Goal: Find specific page/section: Find specific page/section

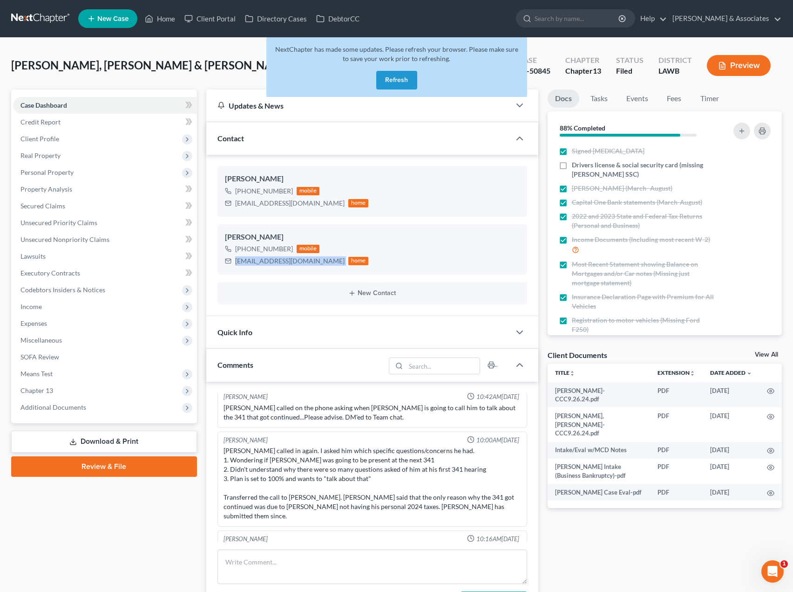
click at [54, 14] on link at bounding box center [41, 18] width 60 height 17
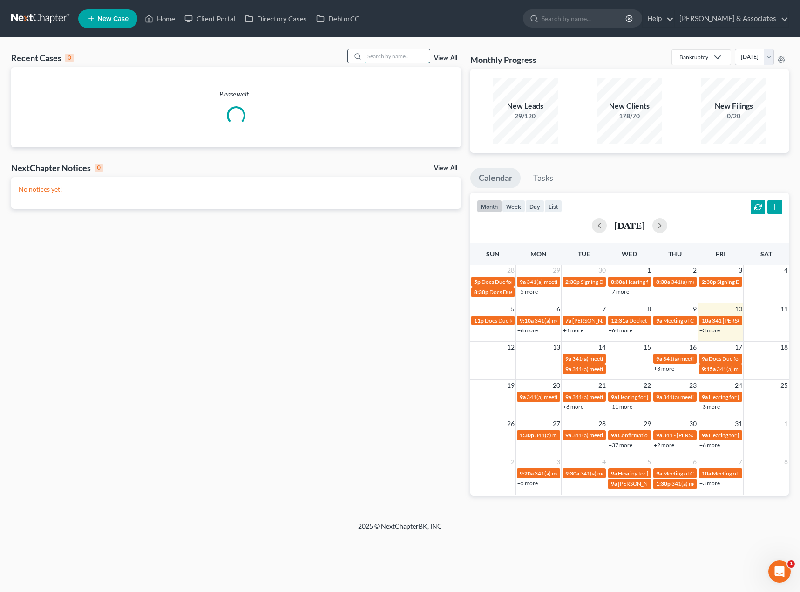
click at [384, 54] on input "search" at bounding box center [397, 56] width 65 height 14
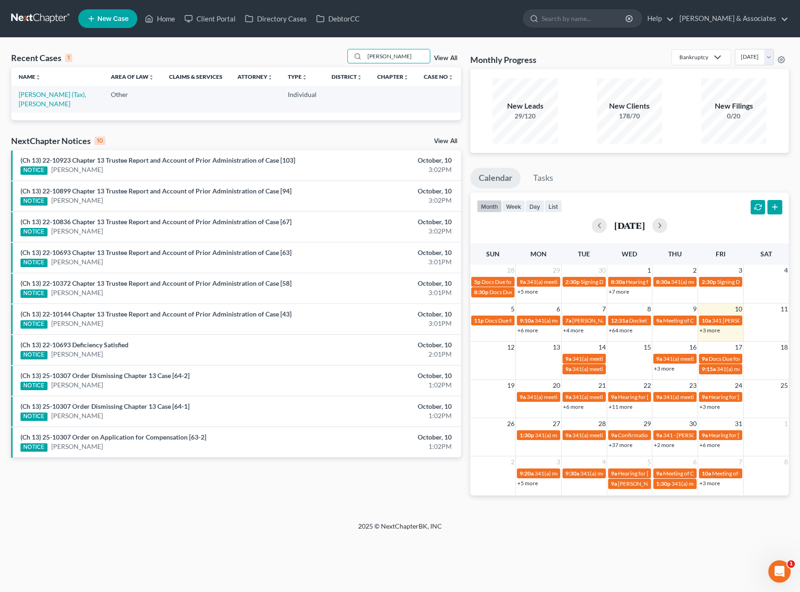
drag, startPoint x: 398, startPoint y: 56, endPoint x: 340, endPoint y: 64, distance: 58.2
click at [340, 64] on div "Recent Cases 1 [PERSON_NAME] View All" at bounding box center [236, 58] width 450 height 18
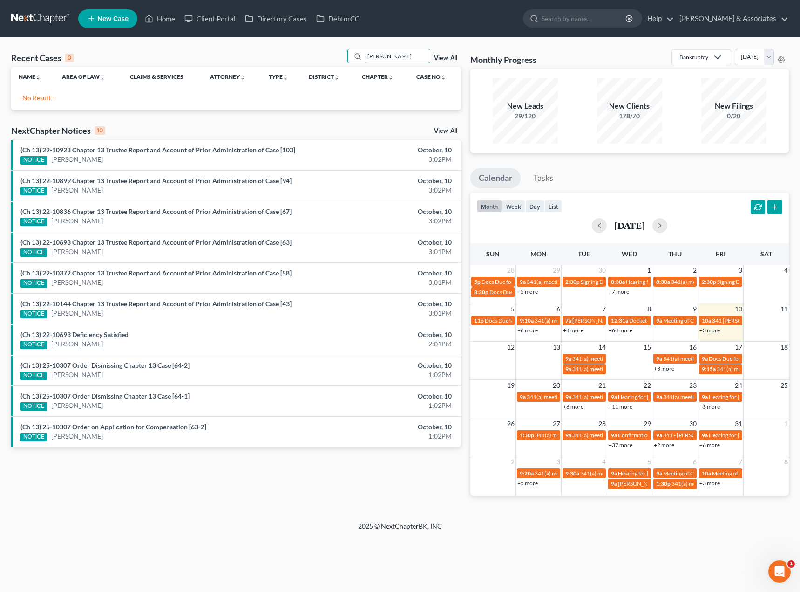
drag, startPoint x: 354, startPoint y: 54, endPoint x: 324, endPoint y: 54, distance: 29.8
click at [324, 54] on div "Recent Cases 0 [PERSON_NAME] View All" at bounding box center [236, 58] width 450 height 18
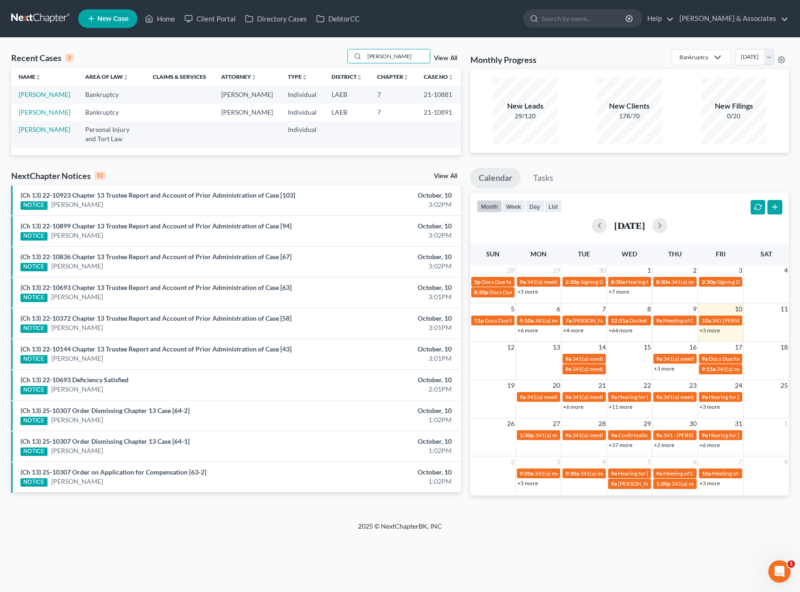
drag, startPoint x: 403, startPoint y: 57, endPoint x: 329, endPoint y: 54, distance: 74.1
click at [329, 54] on div "Recent Cases 3 [PERSON_NAME] View All" at bounding box center [236, 58] width 450 height 18
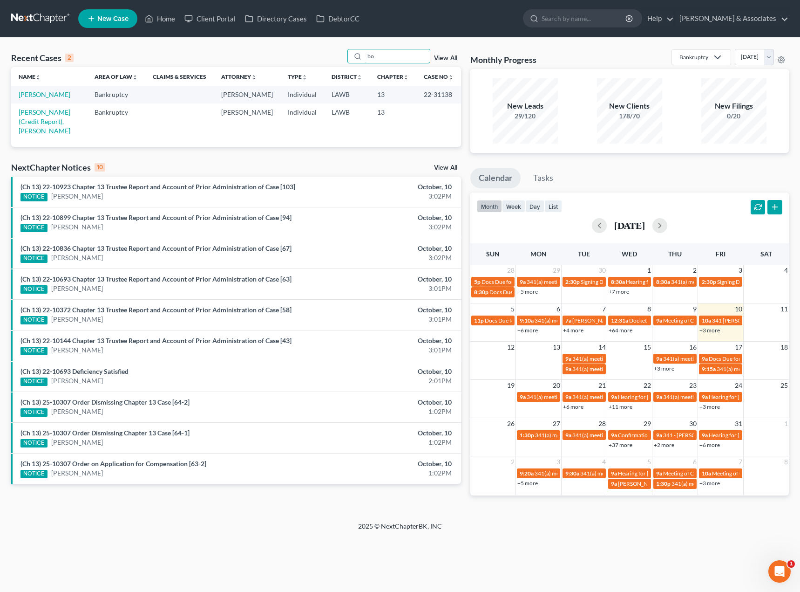
type input "b"
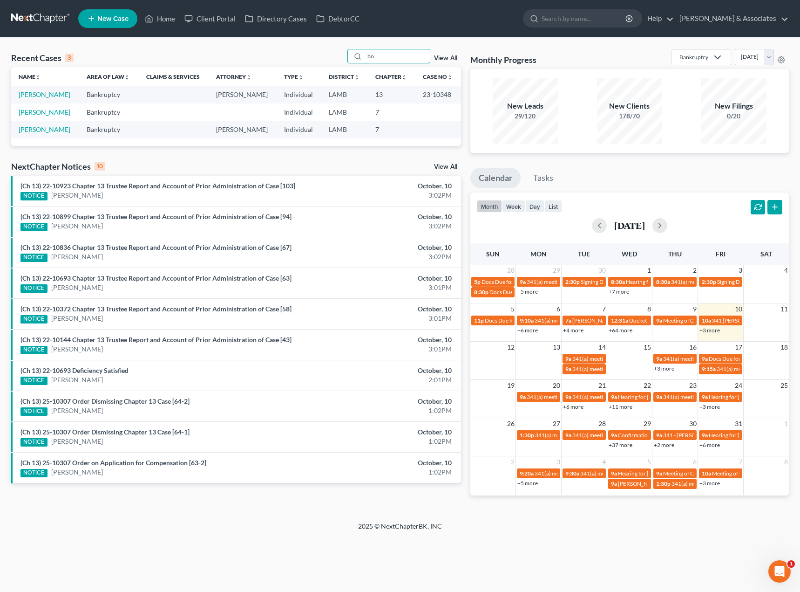
type input "b"
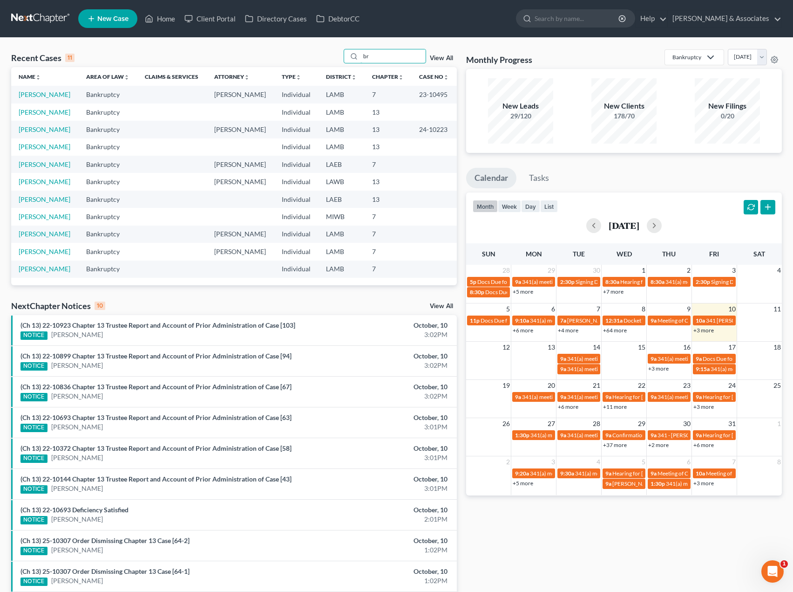
type input "b"
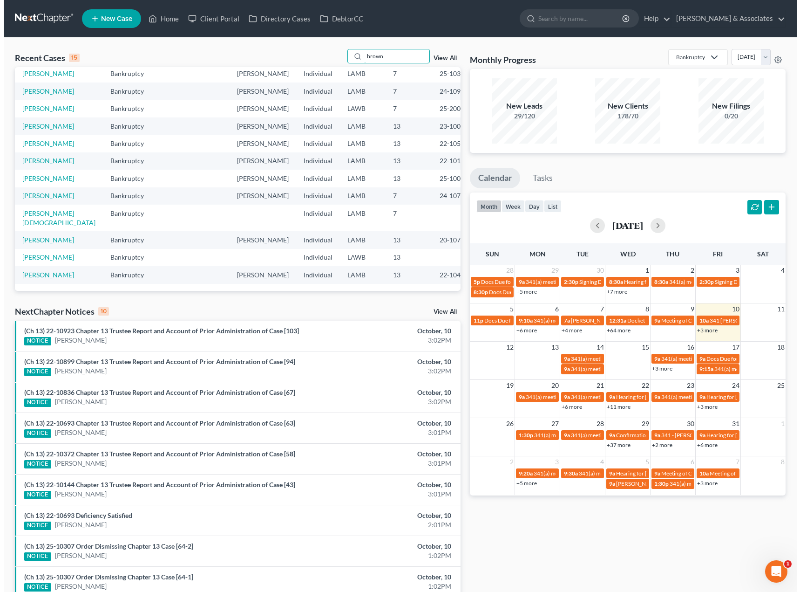
scroll to position [101, 0]
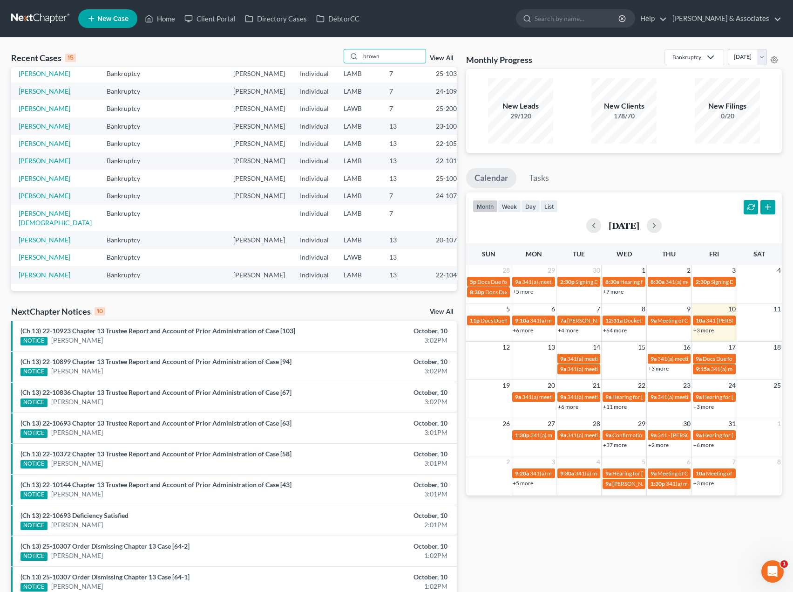
drag, startPoint x: 394, startPoint y: 61, endPoint x: 315, endPoint y: 65, distance: 78.8
click at [315, 65] on div "Recent Cases 15 brown View All" at bounding box center [234, 58] width 446 height 18
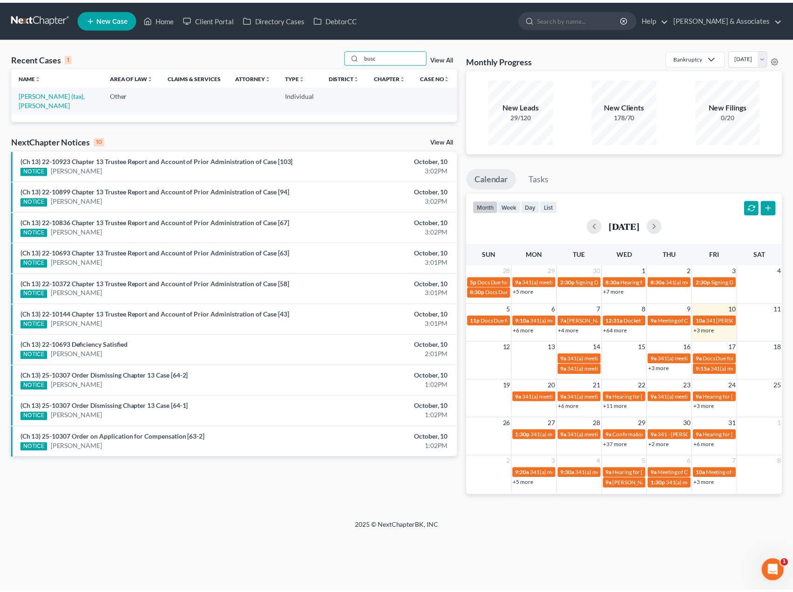
scroll to position [0, 0]
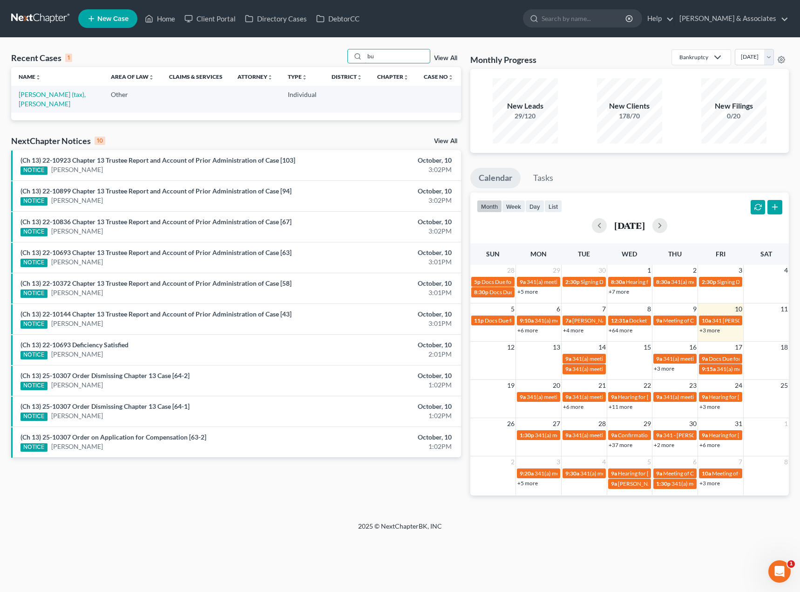
type input "b"
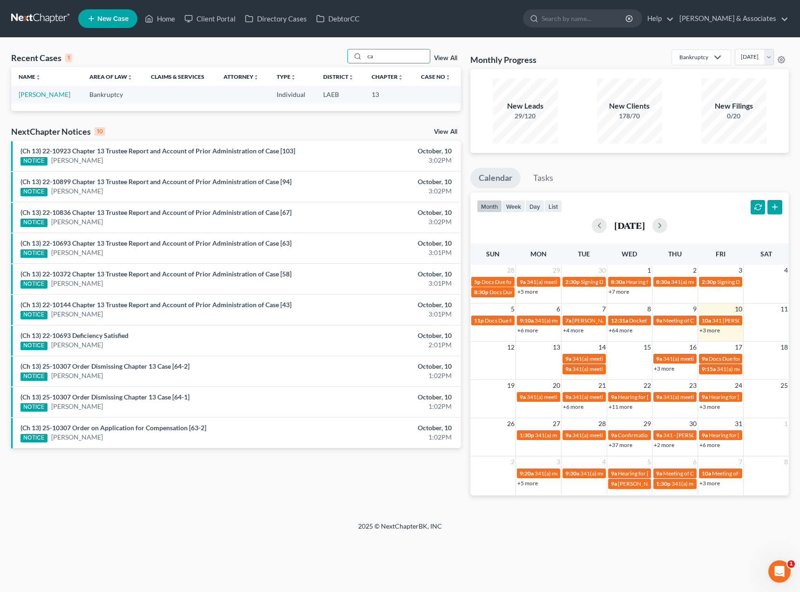
type input "c"
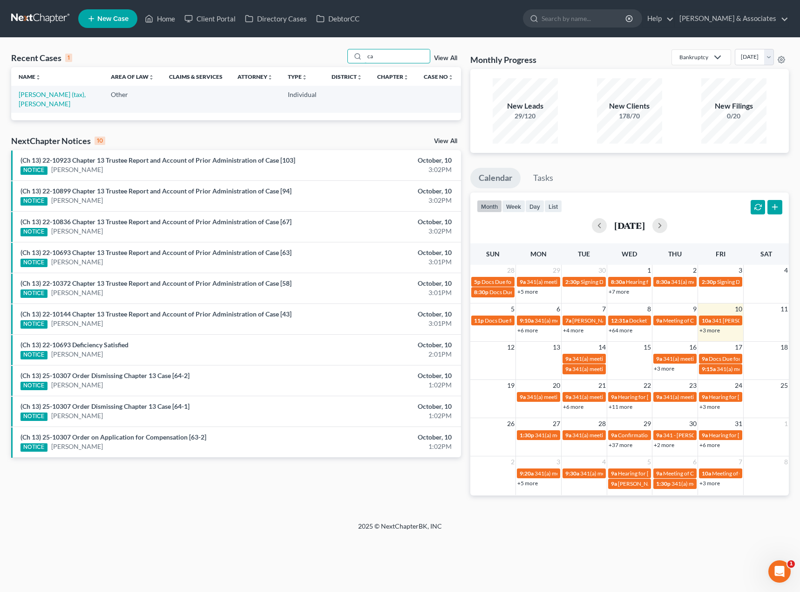
type input "c"
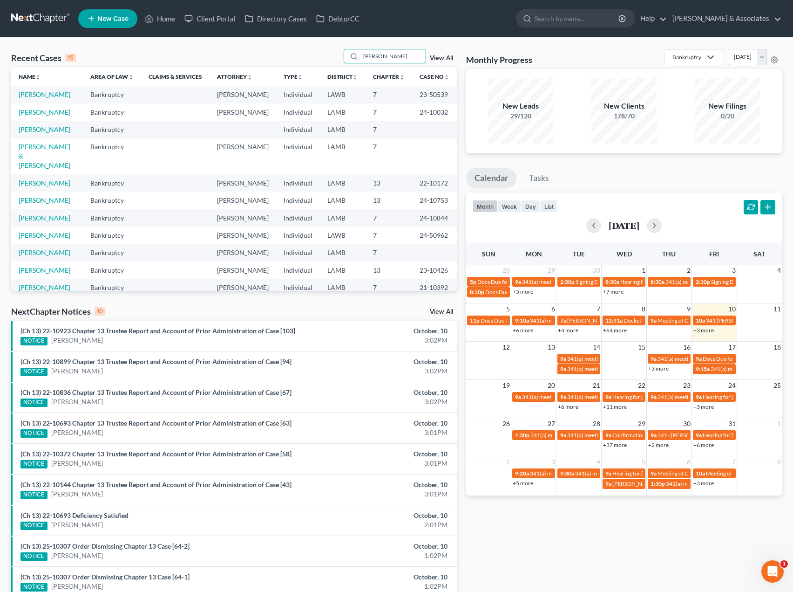
type input "[PERSON_NAME]"
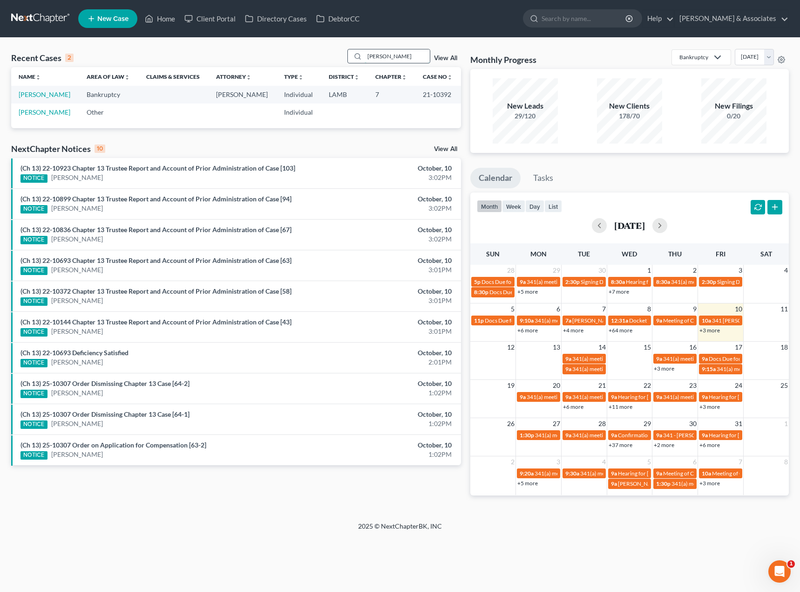
drag, startPoint x: 409, startPoint y: 54, endPoint x: 361, endPoint y: 61, distance: 48.4
click at [361, 61] on div "[PERSON_NAME]" at bounding box center [388, 56] width 83 height 14
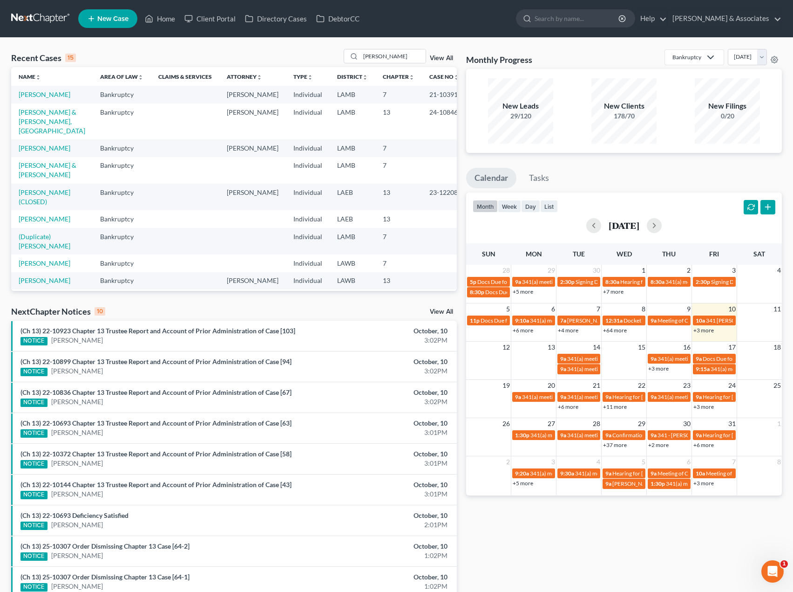
click at [382, 48] on div "Recent Cases 15 [PERSON_NAME] View All Name unfold_more expand_more expand_less…" at bounding box center [396, 346] width 793 height 616
drag, startPoint x: 383, startPoint y: 59, endPoint x: 332, endPoint y: 68, distance: 52.2
click at [332, 64] on div "Recent Cases 15 [PERSON_NAME] View All" at bounding box center [234, 58] width 446 height 18
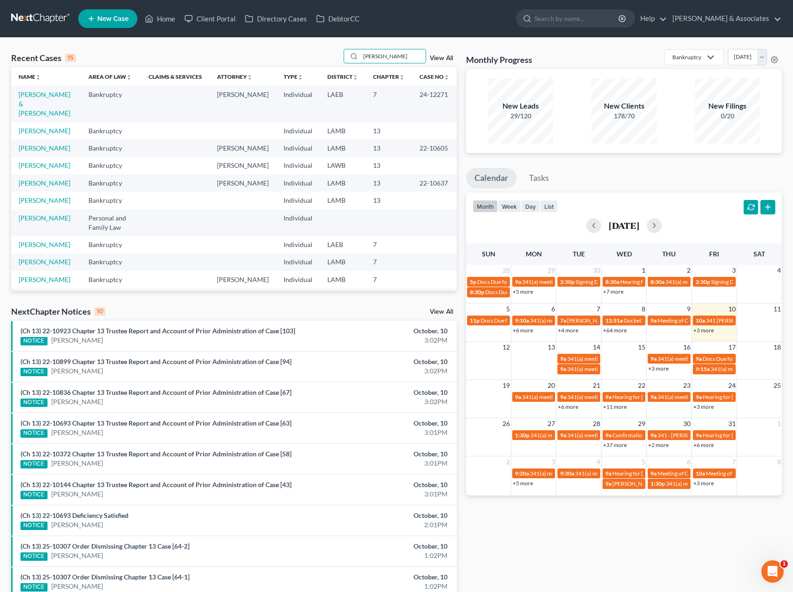
drag, startPoint x: 385, startPoint y: 54, endPoint x: 339, endPoint y: 68, distance: 48.8
click at [343, 62] on div "Recent Cases 15 [PERSON_NAME] View All" at bounding box center [234, 58] width 446 height 18
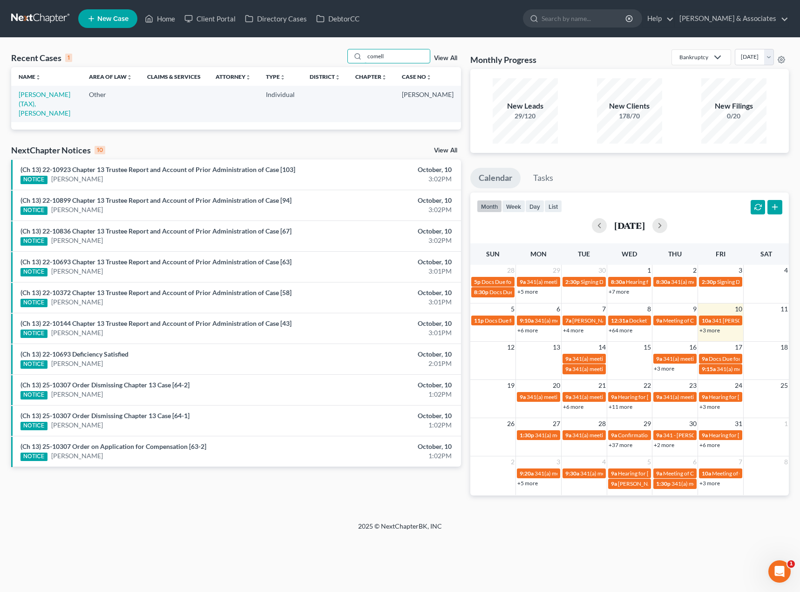
drag, startPoint x: 397, startPoint y: 52, endPoint x: 320, endPoint y: 55, distance: 77.4
click at [320, 55] on div "Recent Cases 1 comell View All" at bounding box center [236, 58] width 450 height 18
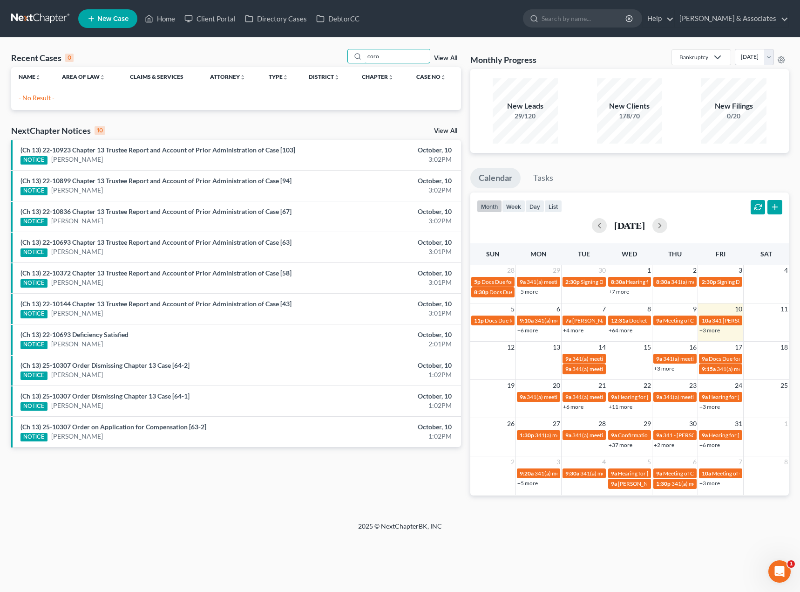
drag, startPoint x: 388, startPoint y: 53, endPoint x: 329, endPoint y: 68, distance: 60.2
click at [329, 68] on div "Recent Cases 0 coro View All Name unfold_more expand_more expand_less Area of L…" at bounding box center [236, 79] width 450 height 61
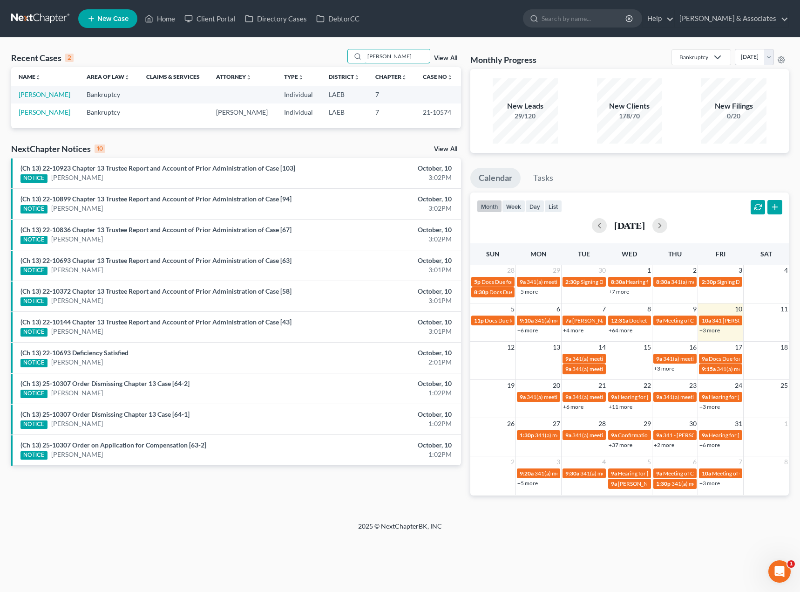
drag, startPoint x: 388, startPoint y: 52, endPoint x: 345, endPoint y: 51, distance: 43.3
click at [345, 51] on div "Recent Cases 2 [PERSON_NAME] View All" at bounding box center [236, 58] width 450 height 18
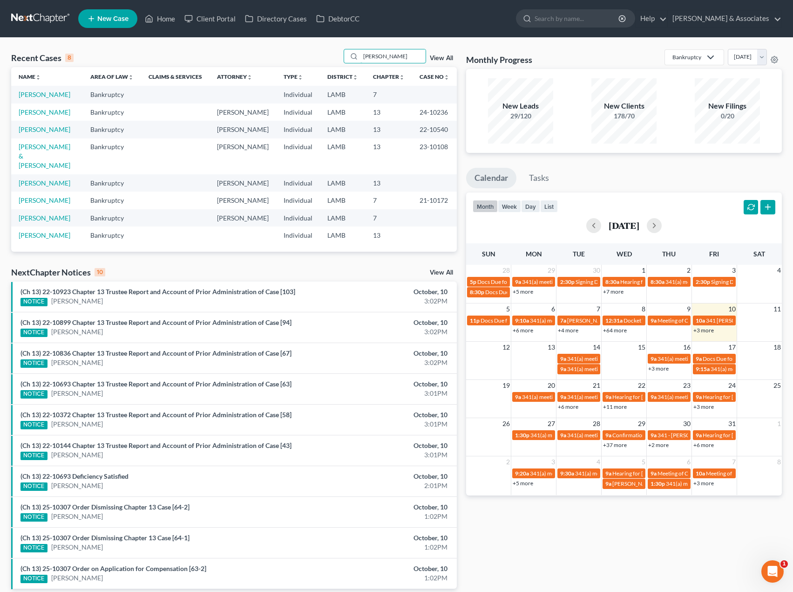
drag, startPoint x: 393, startPoint y: 59, endPoint x: 233, endPoint y: 68, distance: 160.0
click at [233, 68] on div "Recent Cases 8 [PERSON_NAME] View All Name unfold_more expand_more expand_less …" at bounding box center [234, 150] width 446 height 203
type input "s"
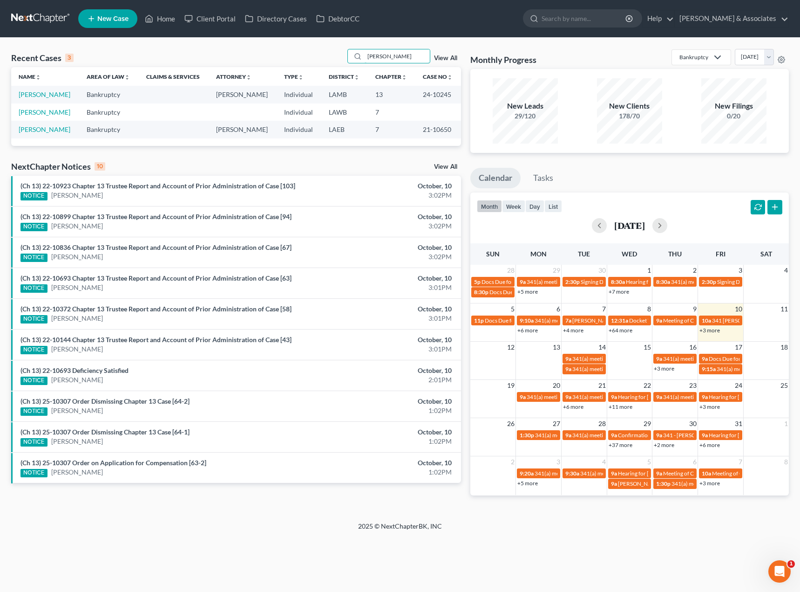
drag, startPoint x: 399, startPoint y: 51, endPoint x: 325, endPoint y: 70, distance: 77.1
click at [325, 70] on div "Recent Cases 3 [PERSON_NAME] View All Name unfold_more expand_more expand_less …" at bounding box center [236, 97] width 450 height 97
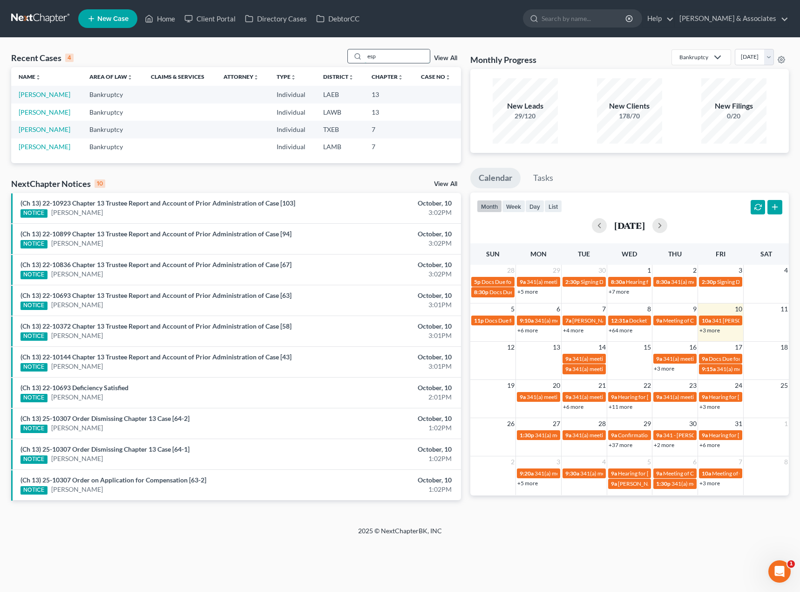
drag, startPoint x: 395, startPoint y: 50, endPoint x: 352, endPoint y: 59, distance: 44.1
click at [352, 59] on div "esp" at bounding box center [388, 56] width 83 height 14
drag, startPoint x: 387, startPoint y: 59, endPoint x: 352, endPoint y: 56, distance: 35.1
click at [352, 56] on div "flem" at bounding box center [388, 56] width 83 height 14
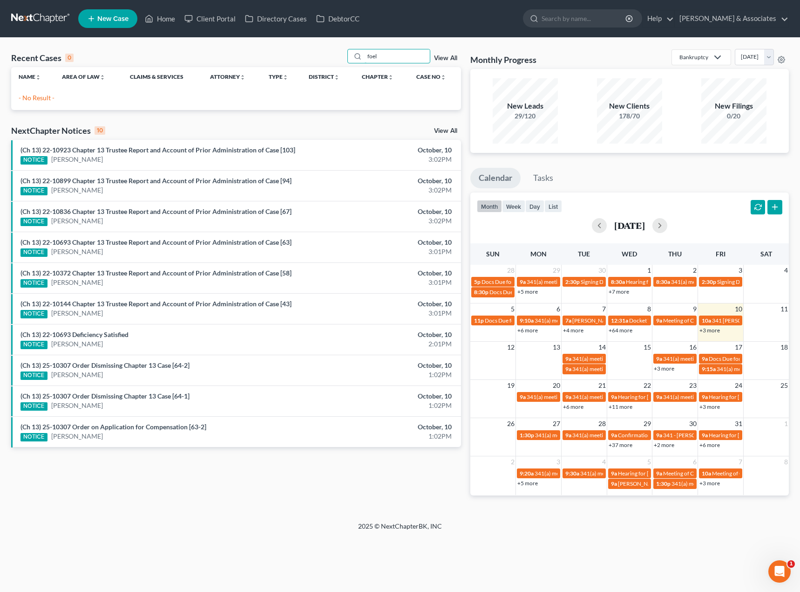
type input "foel"
click at [442, 60] on link "View All" at bounding box center [445, 58] width 23 height 7
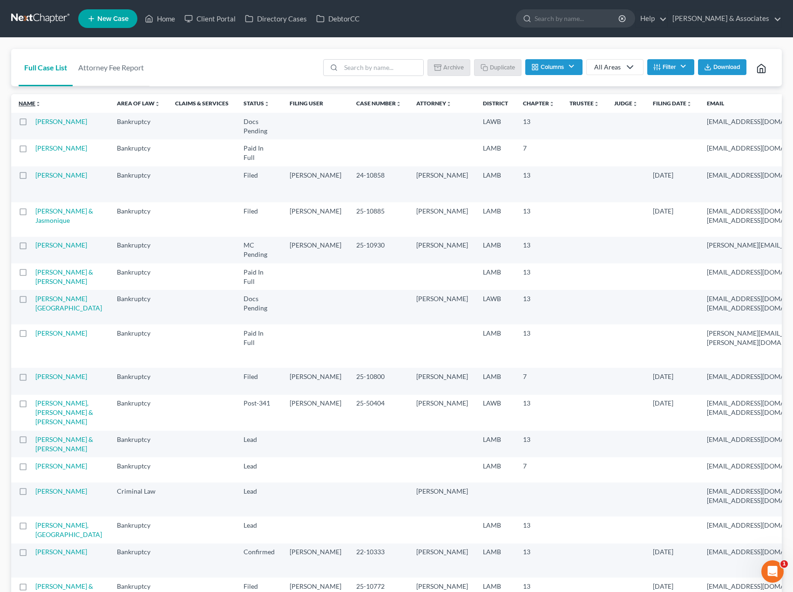
click at [38, 103] on icon "unfold_more" at bounding box center [38, 104] width 6 height 6
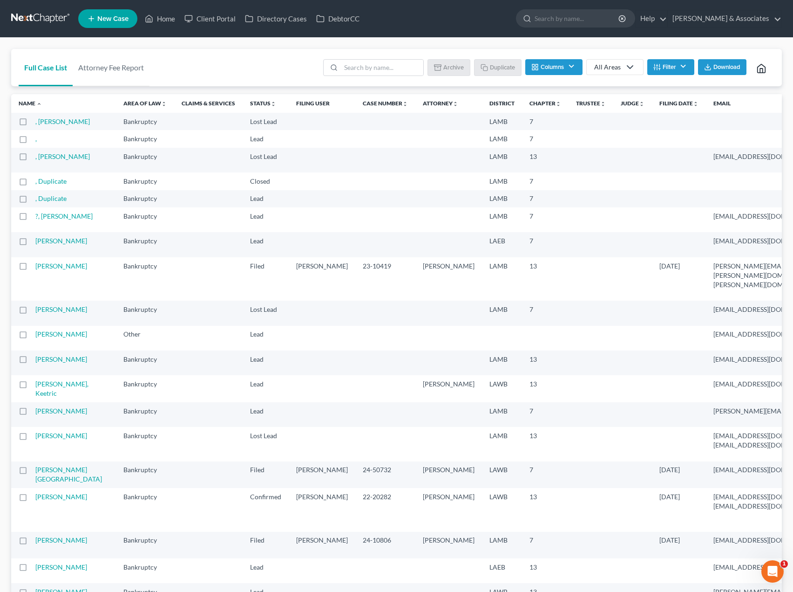
click at [671, 67] on button "Filter" at bounding box center [670, 67] width 47 height 16
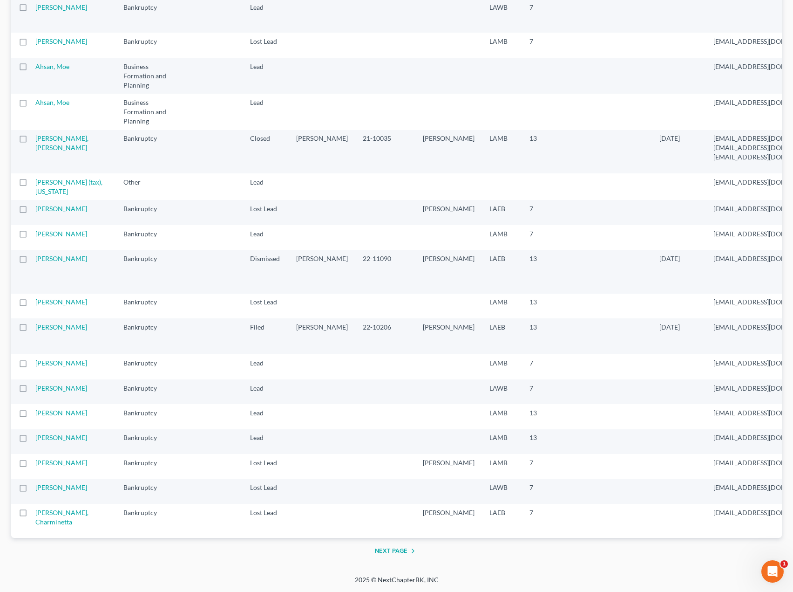
scroll to position [1082, 0]
click at [395, 551] on button "Next Page" at bounding box center [397, 550] width 44 height 11
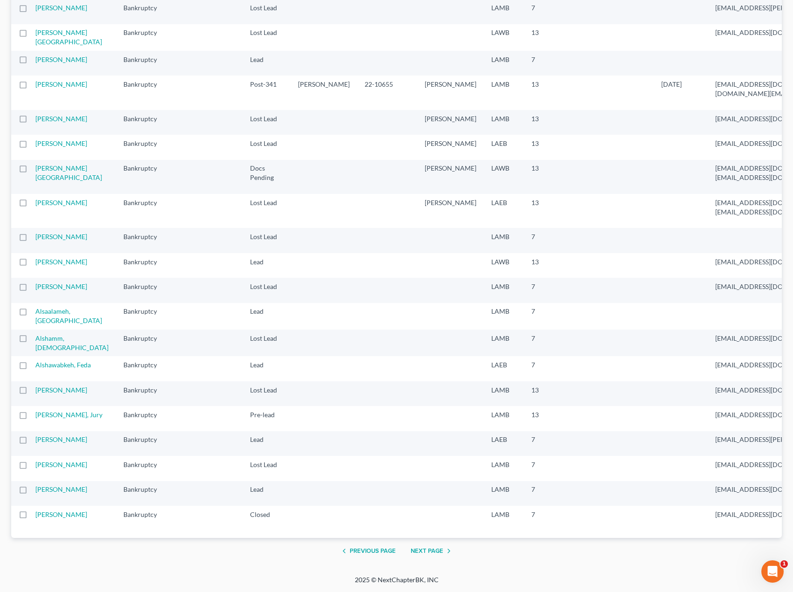
scroll to position [1149, 0]
click at [434, 550] on button "Next Page" at bounding box center [433, 550] width 44 height 11
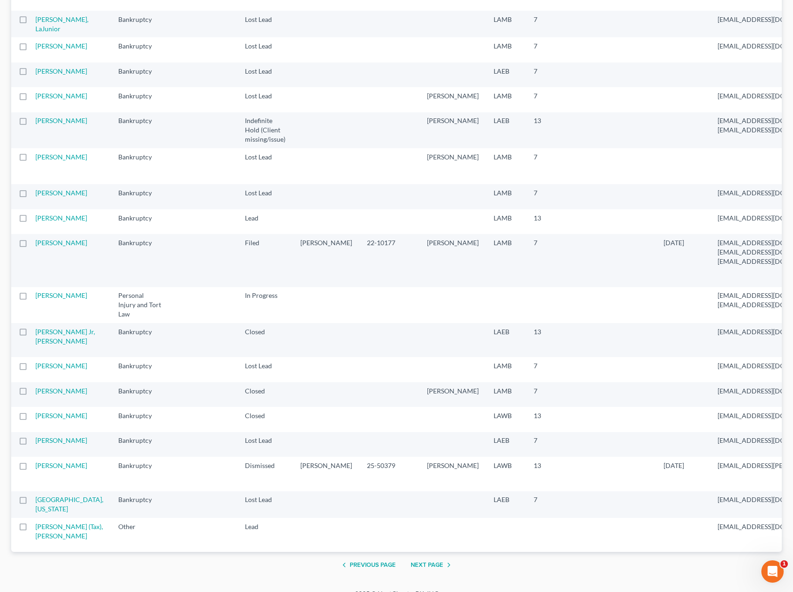
scroll to position [1212, 0]
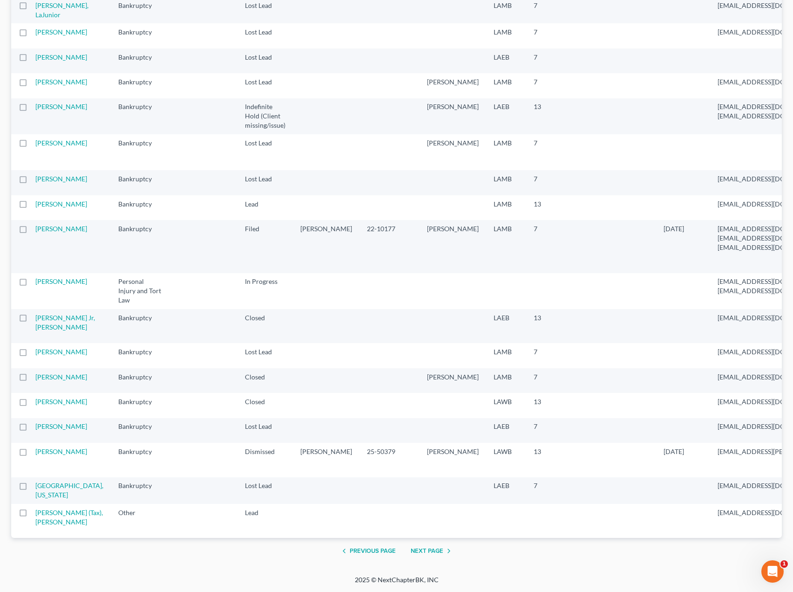
click at [441, 551] on button "Next Page" at bounding box center [433, 550] width 44 height 11
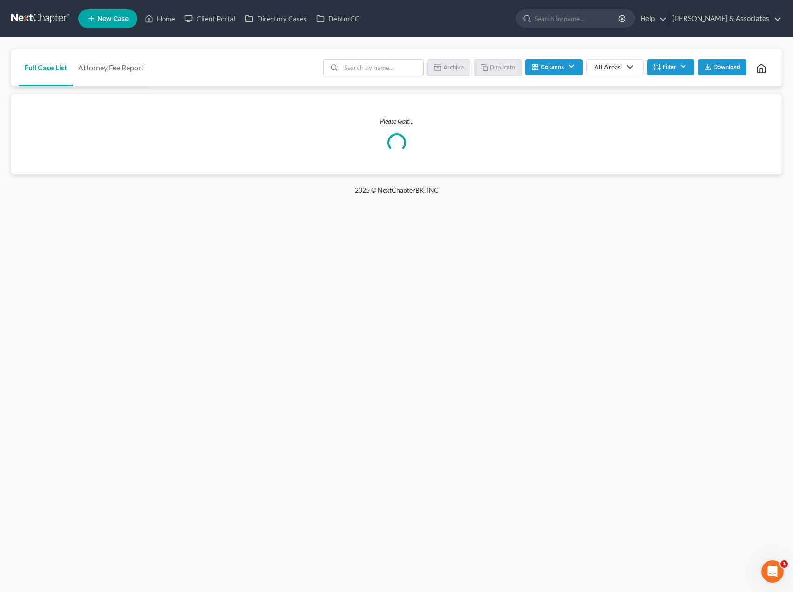
scroll to position [0, 0]
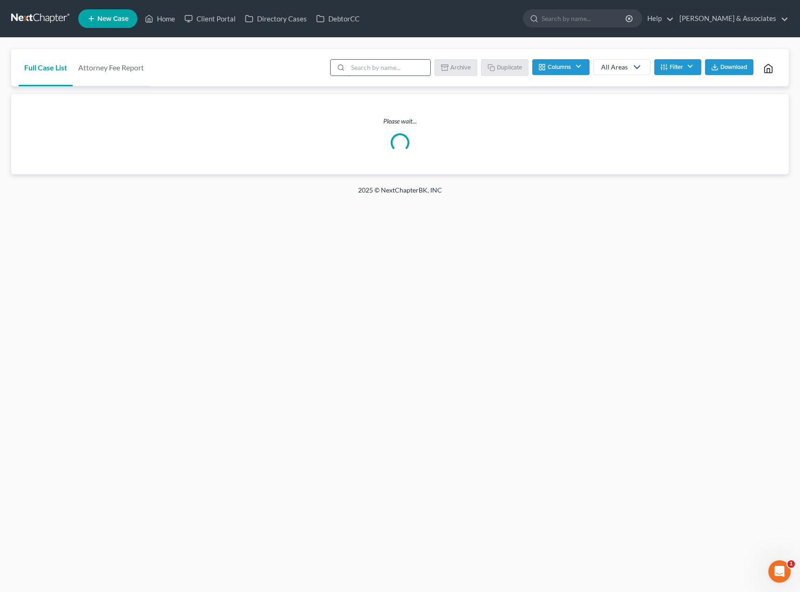
click at [399, 69] on input "search" at bounding box center [389, 68] width 82 height 16
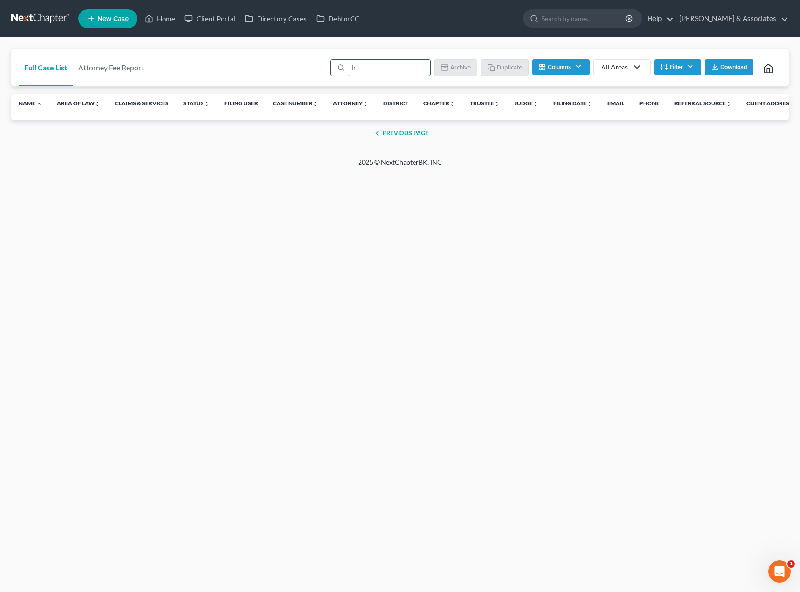
type input "f"
type input "g"
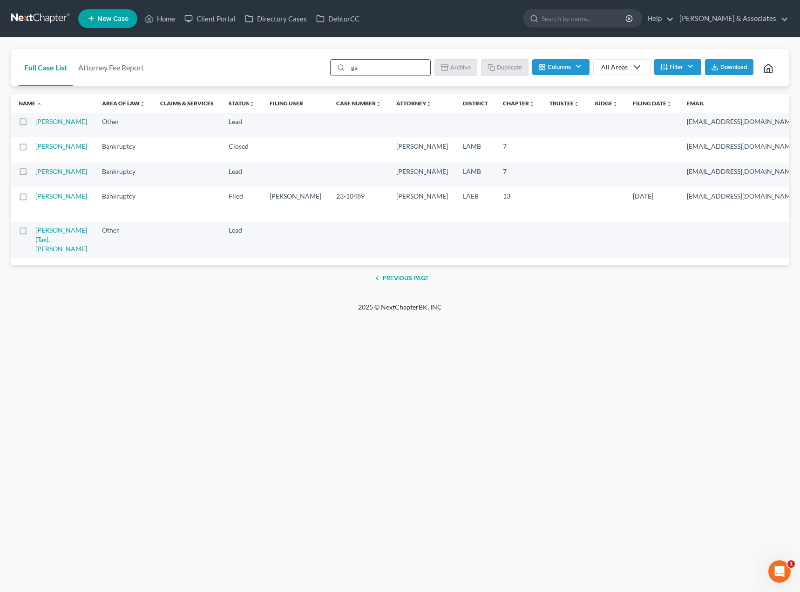
type input "g"
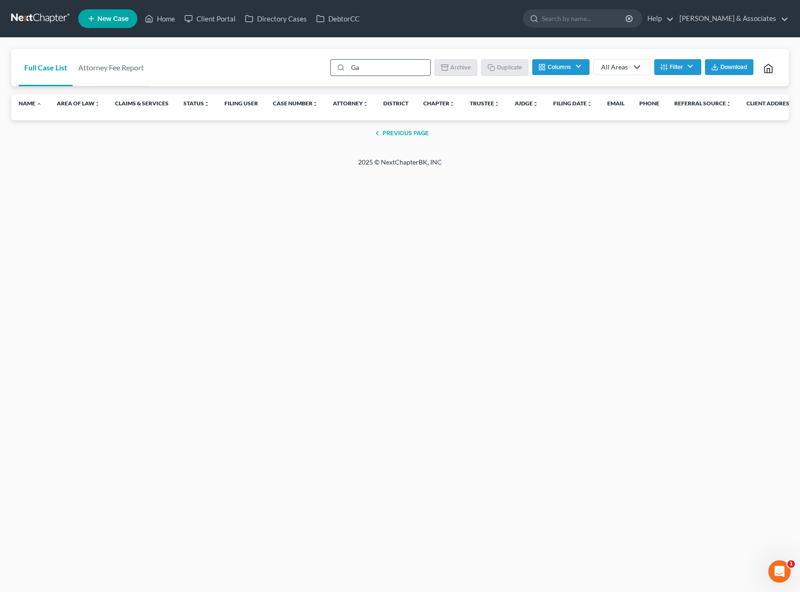
type input "G"
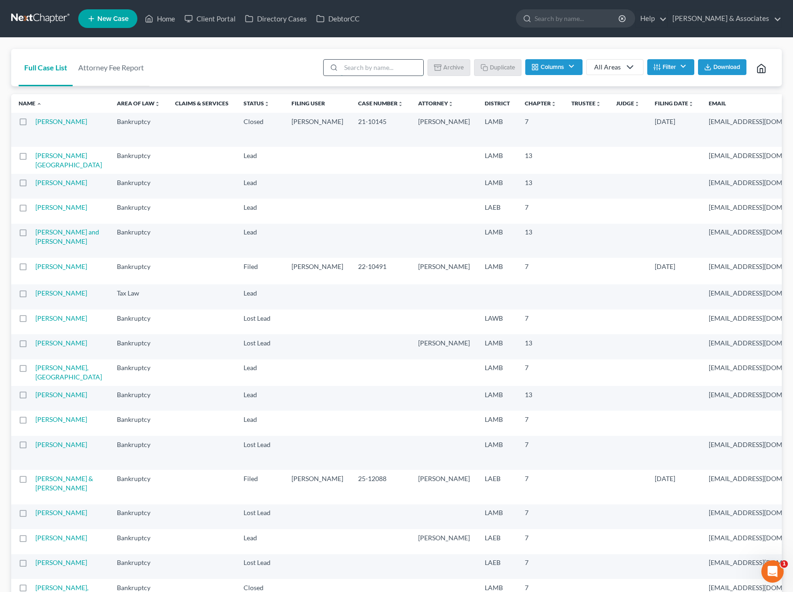
type input "g"
type input "c"
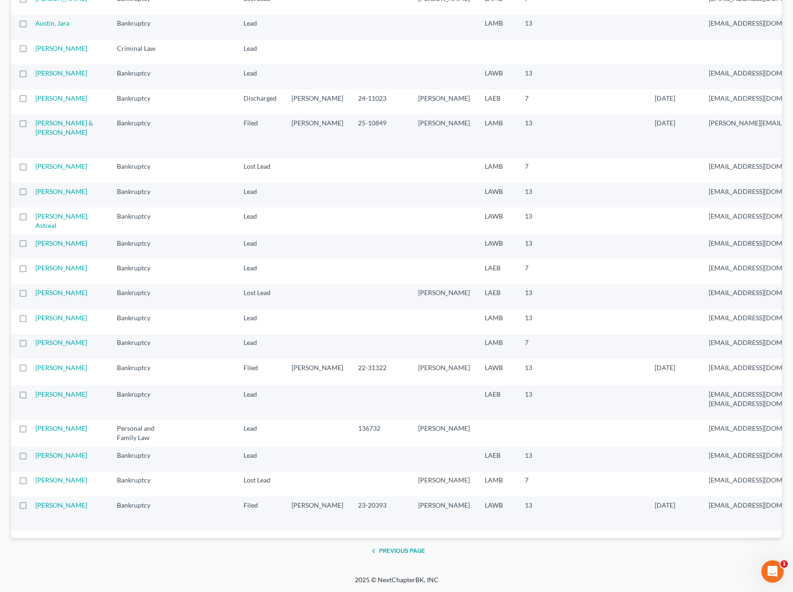
scroll to position [1333, 0]
click at [420, 556] on button "Previous Page" at bounding box center [396, 550] width 57 height 11
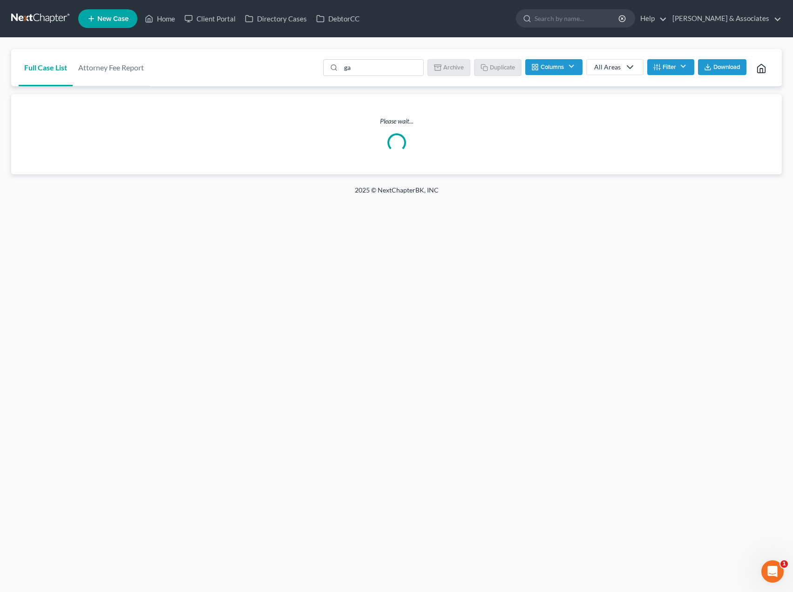
scroll to position [0, 0]
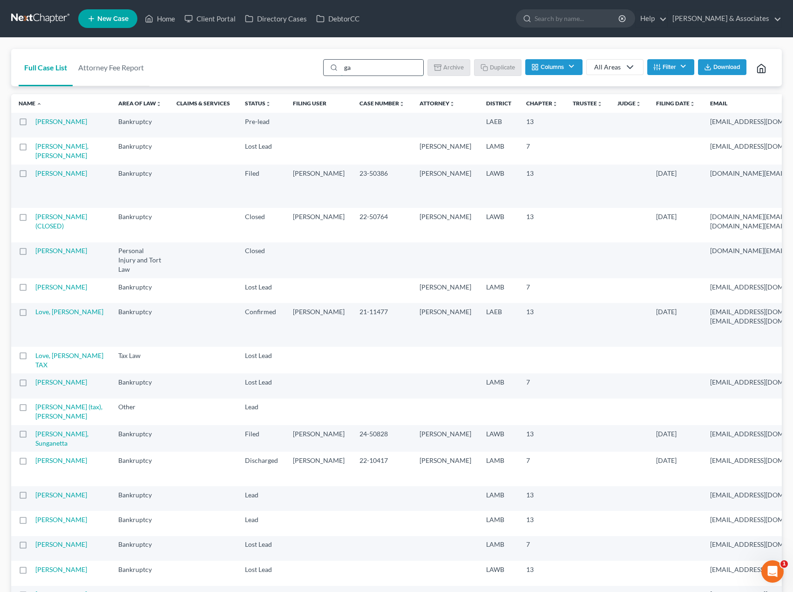
click at [354, 67] on input "ga" at bounding box center [382, 68] width 82 height 16
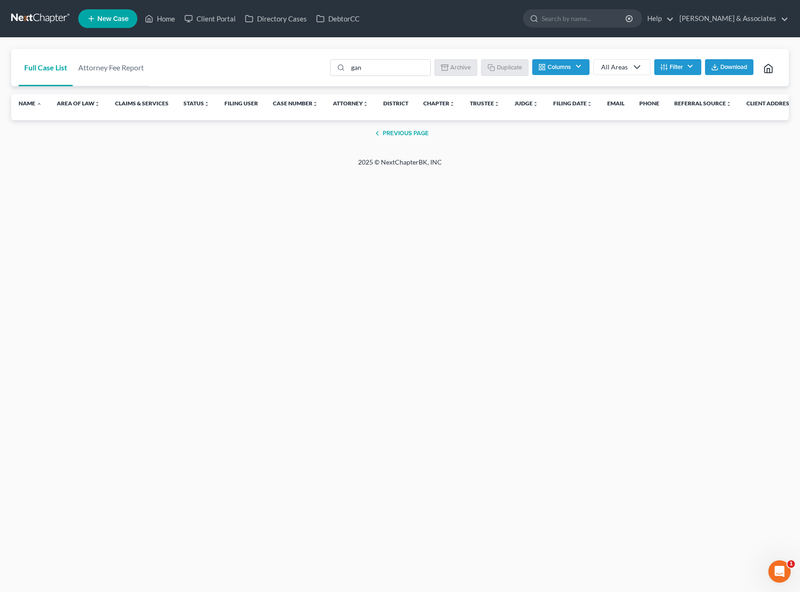
click at [422, 133] on button "Previous Page" at bounding box center [400, 133] width 57 height 11
click at [422, 137] on button "Previous Page" at bounding box center [400, 133] width 57 height 11
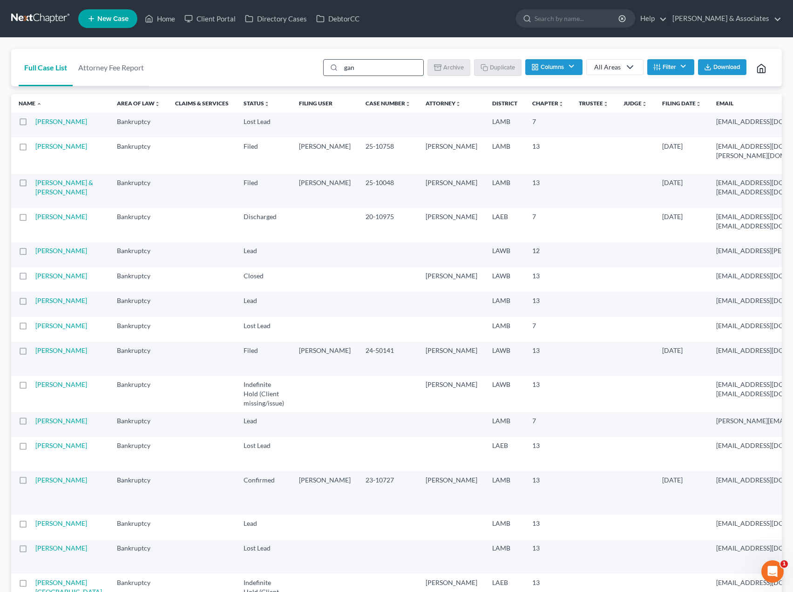
click at [392, 67] on input "gan" at bounding box center [382, 68] width 82 height 16
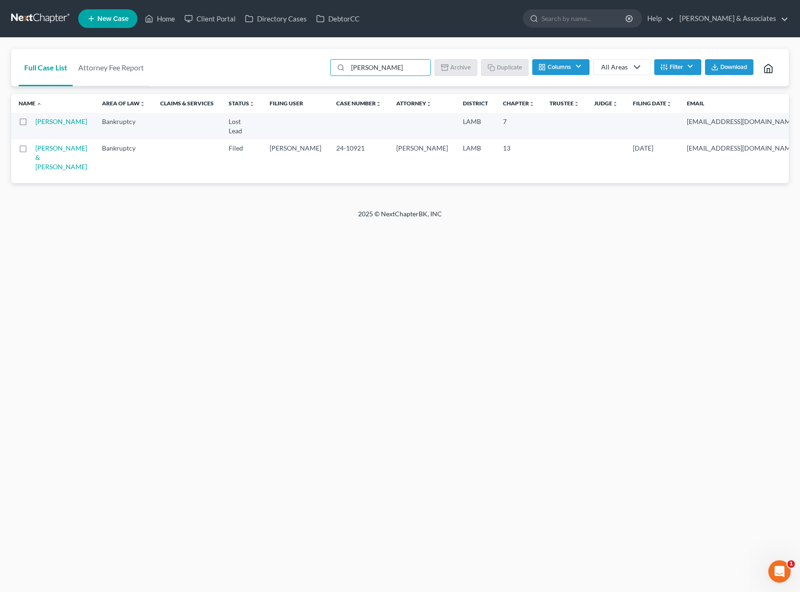
drag, startPoint x: 379, startPoint y: 70, endPoint x: 322, endPoint y: 61, distance: 57.1
click at [322, 61] on div "Full Case List Attorney Fee Report [PERSON_NAME] Batch Download Archive Un-arch…" at bounding box center [400, 68] width 778 height 38
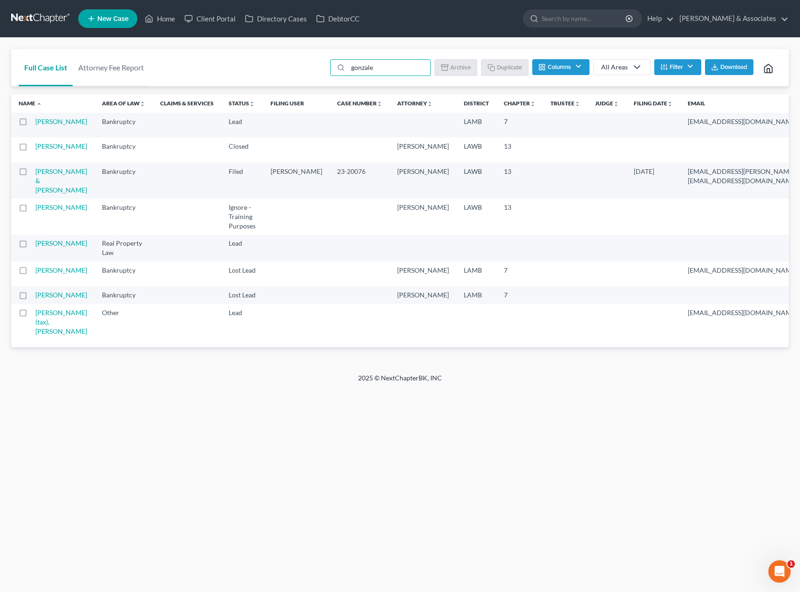
drag, startPoint x: 382, startPoint y: 67, endPoint x: 317, endPoint y: 74, distance: 66.0
click at [317, 74] on div "Full Case List Attorney Fee Report gonzale Batch Download Archive Un-archive Du…" at bounding box center [400, 68] width 778 height 38
click at [384, 82] on div "gonzale Batch Download Archive Un-archive Duplicate Columns Attorney Case Numbe…" at bounding box center [553, 67] width 457 height 37
drag, startPoint x: 397, startPoint y: 65, endPoint x: 279, endPoint y: 69, distance: 118.4
click at [279, 69] on div "Full Case List Attorney Fee Report gonzale Batch Download Archive Un-archive Du…" at bounding box center [400, 68] width 778 height 38
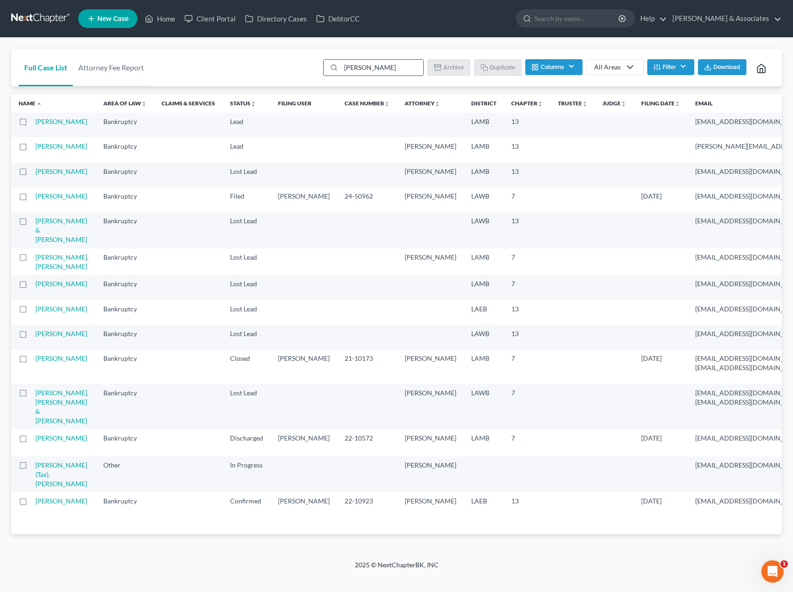
drag, startPoint x: 390, startPoint y: 71, endPoint x: 362, endPoint y: 69, distance: 28.4
drag, startPoint x: 362, startPoint y: 69, endPoint x: 366, endPoint y: 64, distance: 6.7
click at [366, 64] on input "[PERSON_NAME]" at bounding box center [382, 68] width 82 height 16
drag, startPoint x: 360, startPoint y: 64, endPoint x: 285, endPoint y: 95, distance: 81.7
click at [337, 66] on div "[PERSON_NAME]" at bounding box center [373, 67] width 101 height 17
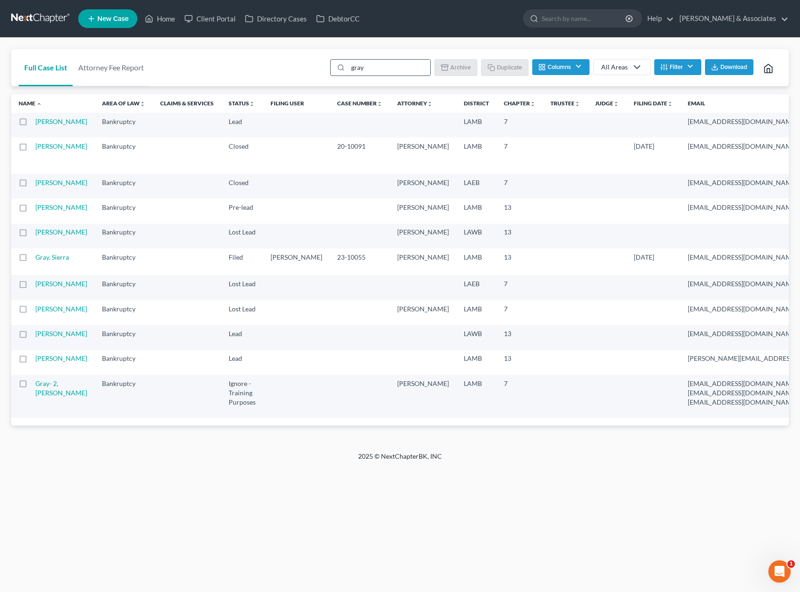
drag, startPoint x: 406, startPoint y: 60, endPoint x: 339, endPoint y: 69, distance: 68.2
click at [339, 69] on div "gray" at bounding box center [380, 67] width 101 height 17
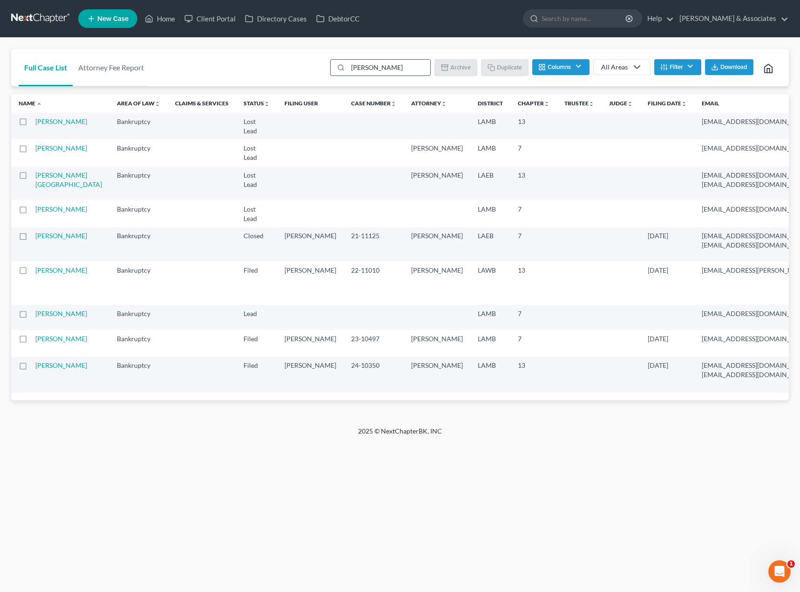
drag, startPoint x: 378, startPoint y: 68, endPoint x: 331, endPoint y: 69, distance: 47.5
click at [331, 69] on div "[PERSON_NAME]" at bounding box center [380, 67] width 101 height 17
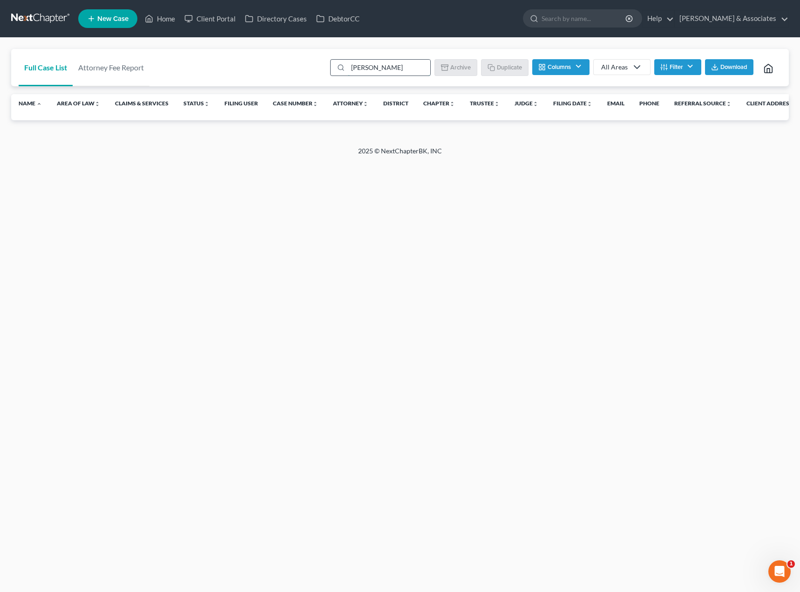
drag, startPoint x: 401, startPoint y: 71, endPoint x: 337, endPoint y: 72, distance: 64.3
click at [337, 72] on div "[PERSON_NAME]" at bounding box center [380, 67] width 101 height 17
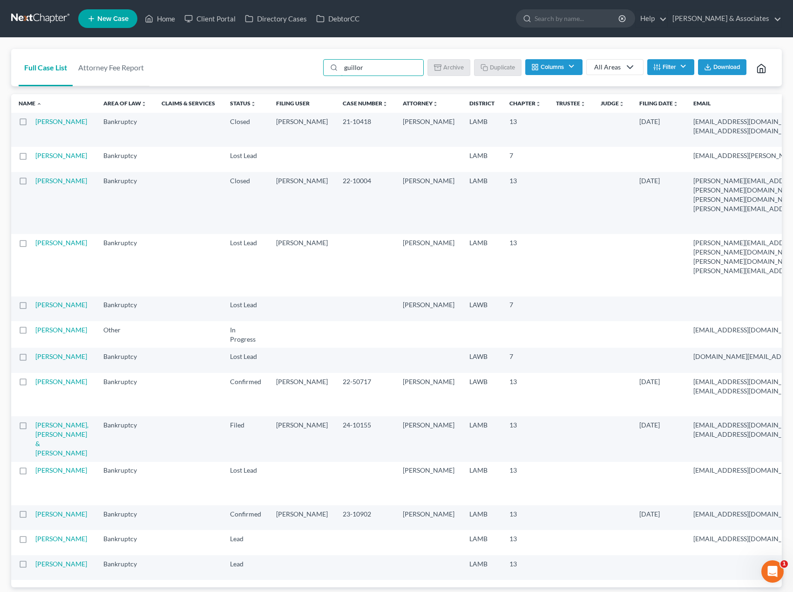
drag, startPoint x: 368, startPoint y: 65, endPoint x: 321, endPoint y: 68, distance: 46.2
click at [321, 68] on div "guillor Batch Download Archive Un-archive Duplicate Columns Attorney Case Numbe…" at bounding box center [546, 67] width 457 height 37
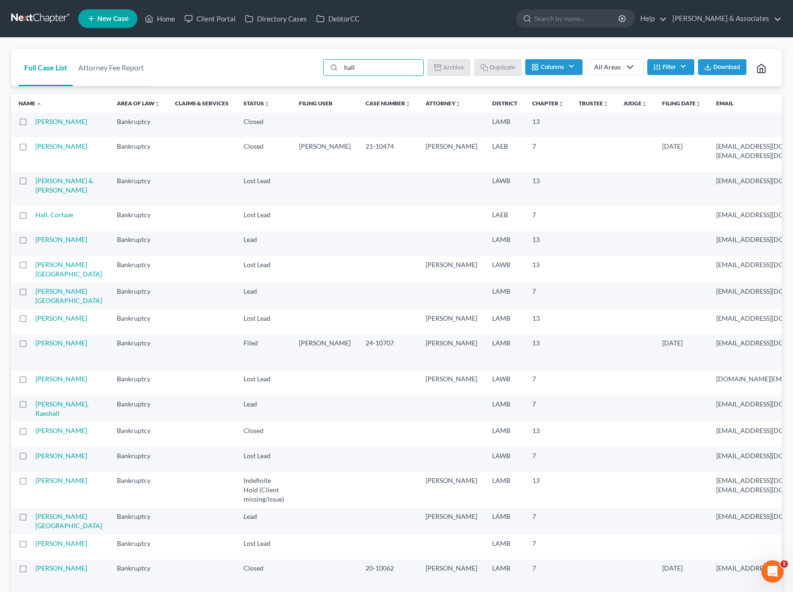
drag, startPoint x: 358, startPoint y: 72, endPoint x: 297, endPoint y: 69, distance: 60.6
click at [297, 69] on div "Full Case List Attorney Fee Report hall Batch Download Archive Un-archive Dupli…" at bounding box center [396, 68] width 771 height 38
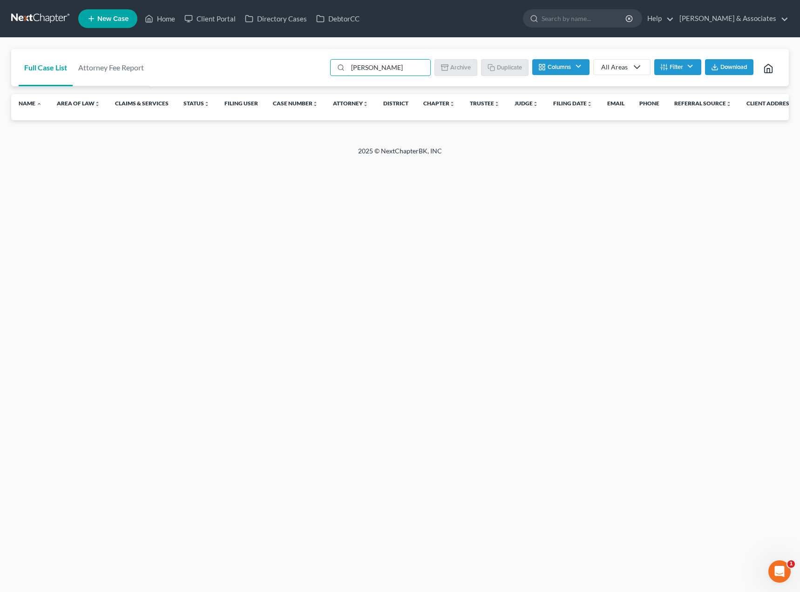
drag, startPoint x: 408, startPoint y: 68, endPoint x: 316, endPoint y: 58, distance: 92.7
click at [317, 58] on div "Full Case List Attorney Fee Report [PERSON_NAME] Batch Download Archive Un-arch…" at bounding box center [400, 68] width 778 height 38
type input "h"
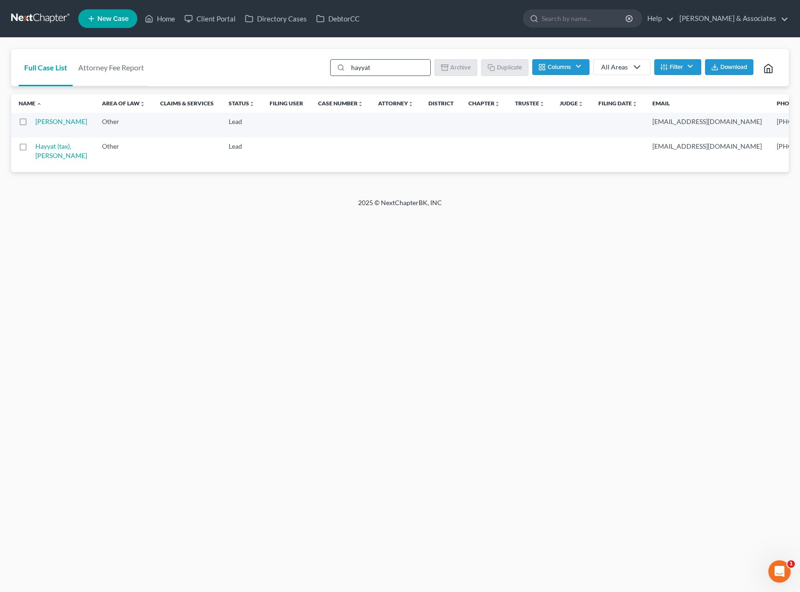
drag, startPoint x: 356, startPoint y: 64, endPoint x: 332, endPoint y: 62, distance: 24.3
click at [332, 62] on div "hayyat" at bounding box center [380, 67] width 101 height 17
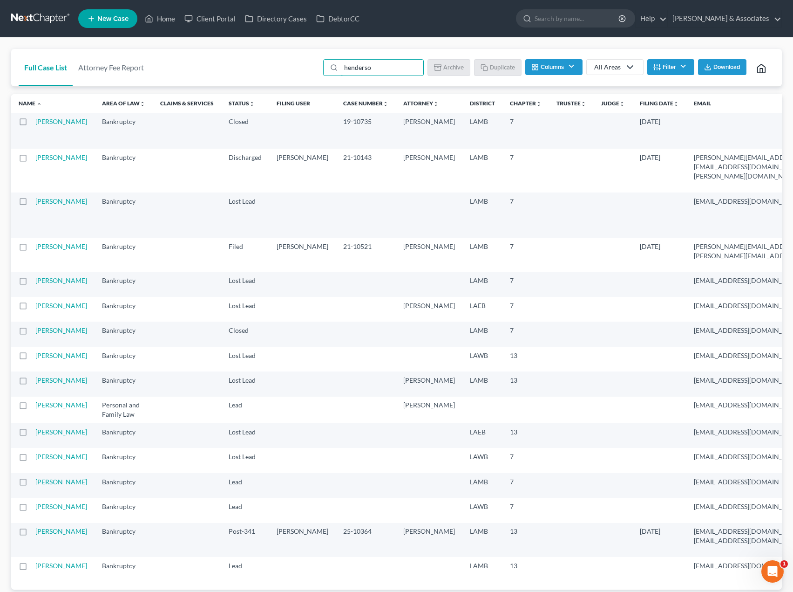
drag, startPoint x: 380, startPoint y: 63, endPoint x: 307, endPoint y: 68, distance: 72.8
click at [307, 68] on div "Full Case List Attorney Fee Report henderso Batch Download Archive Un-archive D…" at bounding box center [396, 68] width 771 height 38
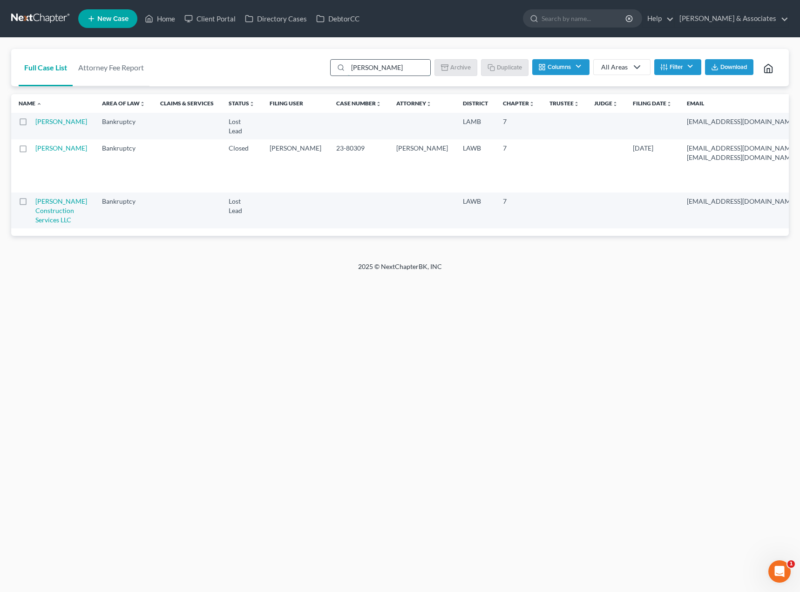
click at [408, 63] on input "[PERSON_NAME]" at bounding box center [389, 68] width 82 height 16
drag, startPoint x: 405, startPoint y: 65, endPoint x: 309, endPoint y: 61, distance: 96.5
click at [309, 61] on div "Full Case List Attorney Fee Report [PERSON_NAME] Batch Download Archive Un-arch…" at bounding box center [400, 68] width 778 height 38
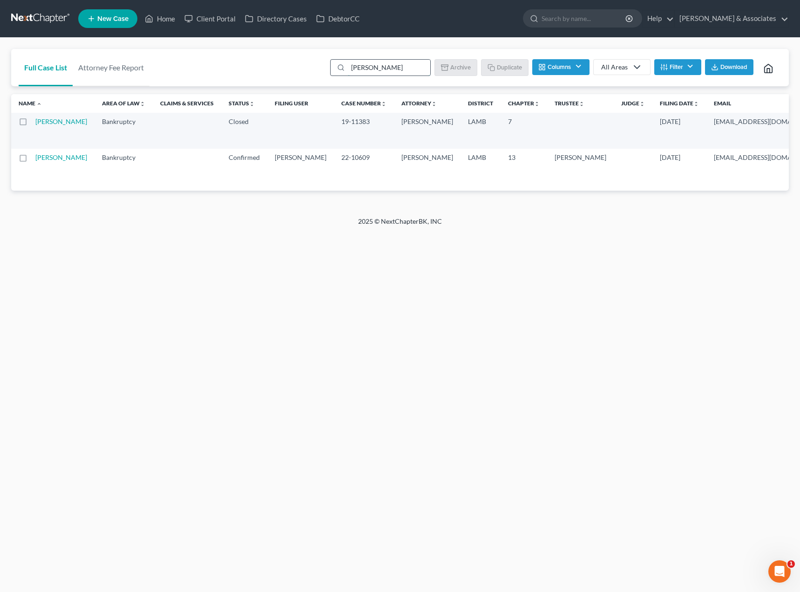
drag, startPoint x: 382, startPoint y: 73, endPoint x: 341, endPoint y: 69, distance: 41.1
click at [341, 69] on div "[PERSON_NAME]" at bounding box center [380, 67] width 101 height 17
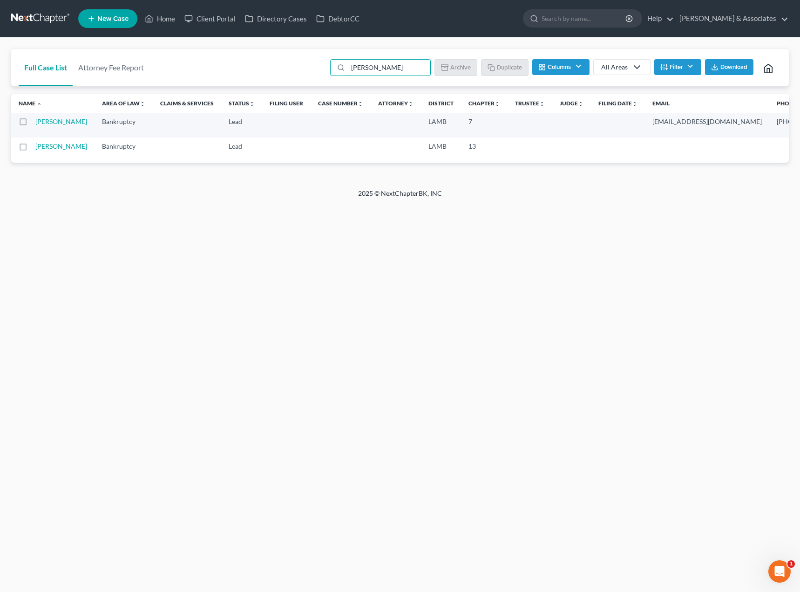
drag, startPoint x: 371, startPoint y: 68, endPoint x: 306, endPoint y: 70, distance: 65.2
click at [304, 68] on div "Full Case List Attorney Fee Report [PERSON_NAME] Batch Download Archive Un-arch…" at bounding box center [400, 68] width 778 height 38
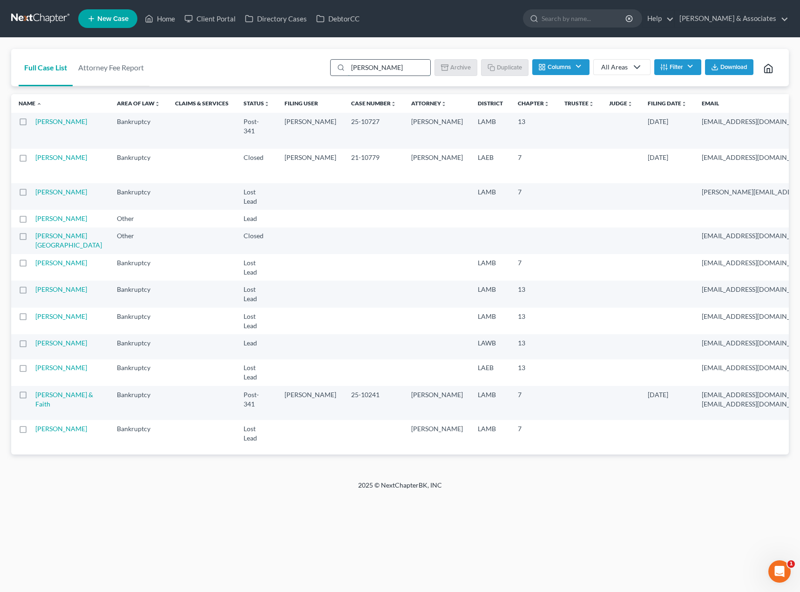
drag, startPoint x: 375, startPoint y: 64, endPoint x: 340, endPoint y: 69, distance: 34.8
click at [340, 65] on div "[PERSON_NAME]" at bounding box center [380, 67] width 101 height 17
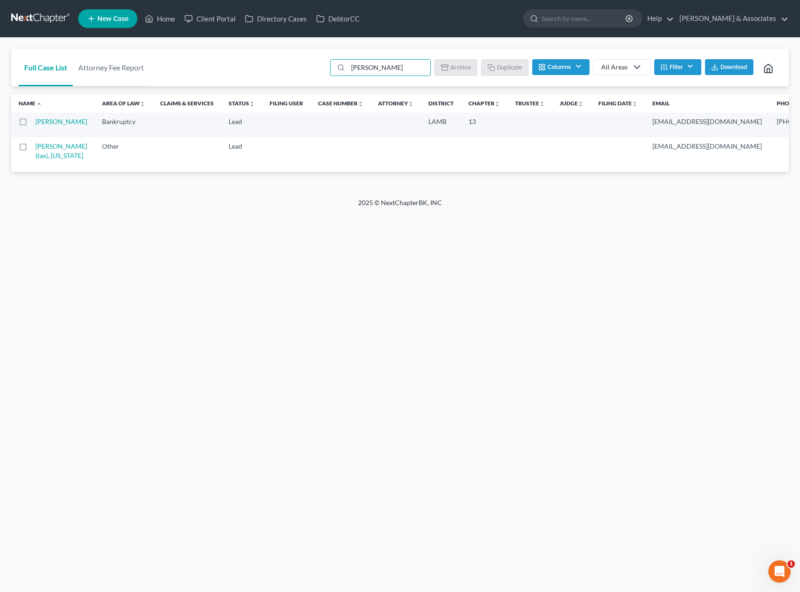
drag, startPoint x: 375, startPoint y: 67, endPoint x: 305, endPoint y: 70, distance: 70.9
click at [305, 70] on div "Full Case List Attorney Fee Report [PERSON_NAME] Batch Download Archive Un-arch…" at bounding box center [400, 68] width 778 height 38
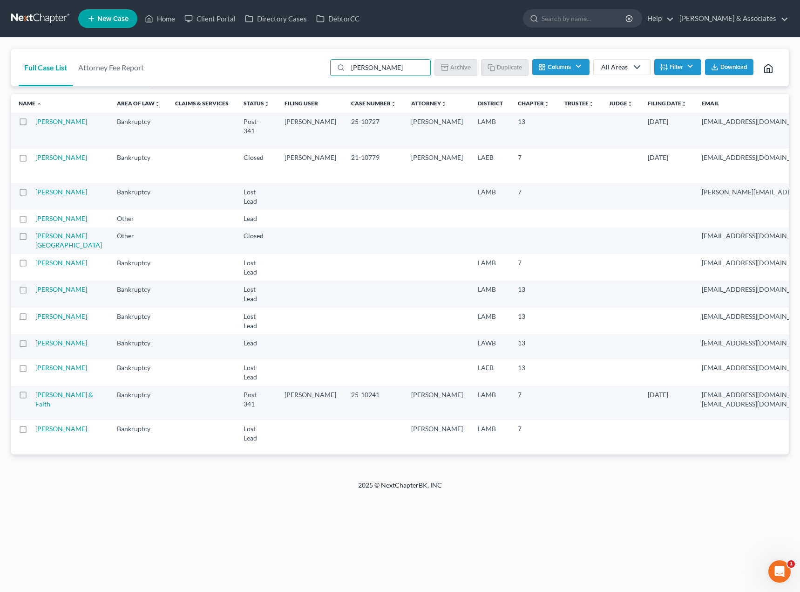
drag, startPoint x: 395, startPoint y: 65, endPoint x: 302, endPoint y: 68, distance: 92.7
click at [302, 68] on div "Full Case List Attorney Fee Report [PERSON_NAME] Batch Download Archive Un-arch…" at bounding box center [400, 68] width 778 height 38
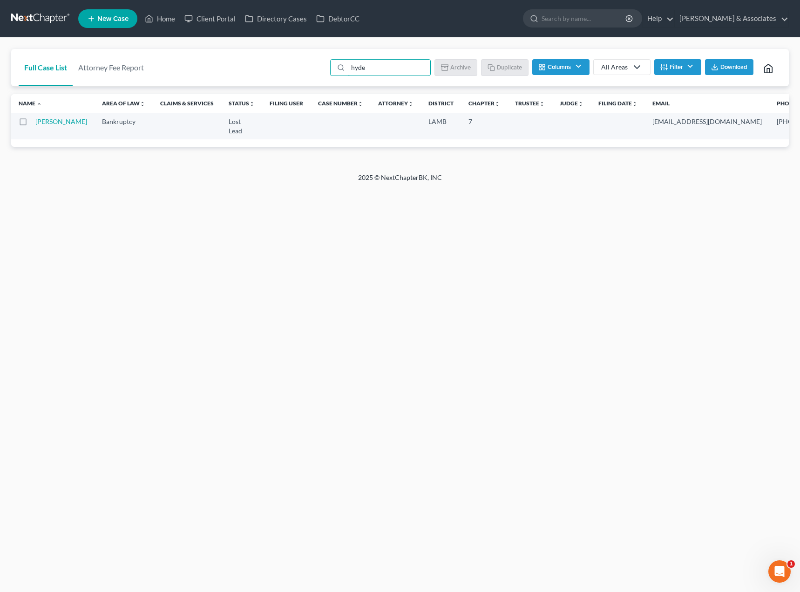
drag, startPoint x: 370, startPoint y: 68, endPoint x: 307, endPoint y: 71, distance: 63.4
click at [314, 68] on div "Full Case List Attorney Fee Report hyde Batch Download Archive Un-archive Dupli…" at bounding box center [400, 68] width 778 height 38
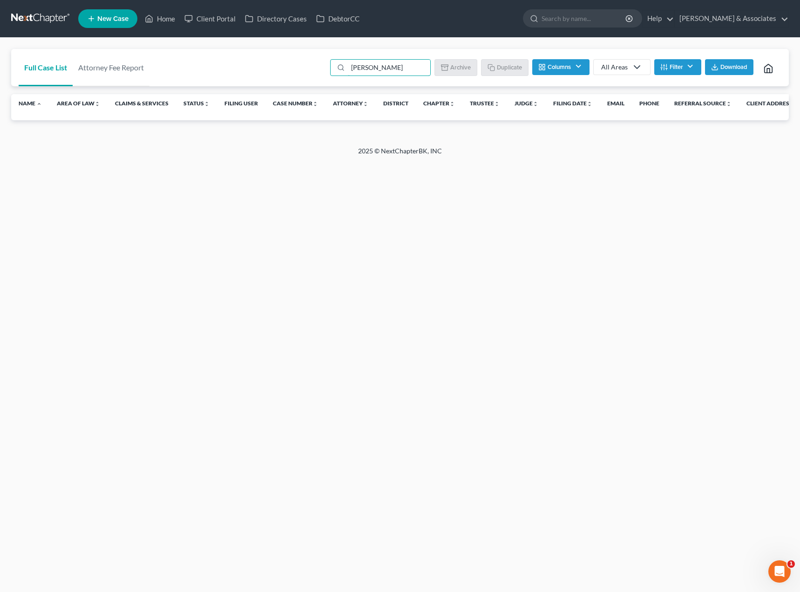
drag, startPoint x: 383, startPoint y: 72, endPoint x: 314, endPoint y: 58, distance: 70.0
click at [314, 58] on div "Full Case List Attorney Fee Report [PERSON_NAME] Batch Download Archive Un-arch…" at bounding box center [400, 68] width 778 height 38
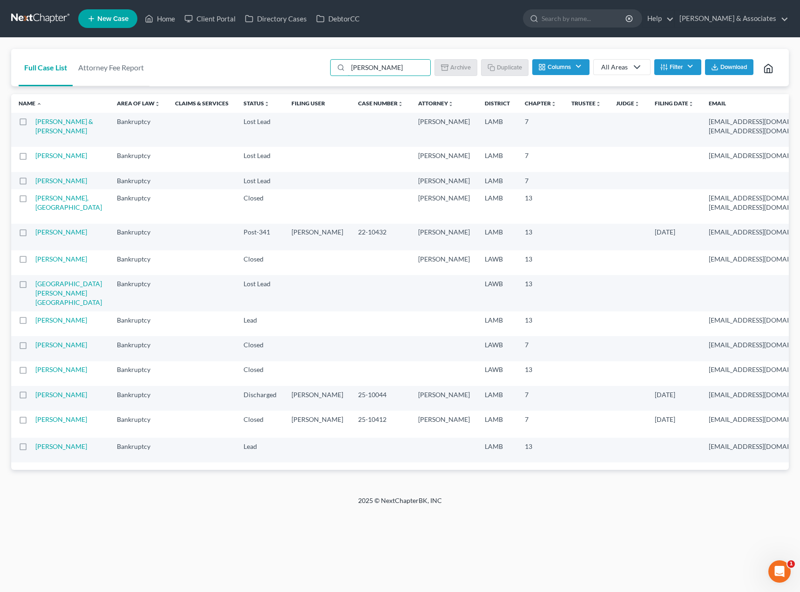
drag, startPoint x: 398, startPoint y: 66, endPoint x: 311, endPoint y: 69, distance: 86.7
click at [311, 69] on div "Full Case List Attorney Fee Report [PERSON_NAME] Batch Download Archive Un-arch…" at bounding box center [400, 68] width 778 height 38
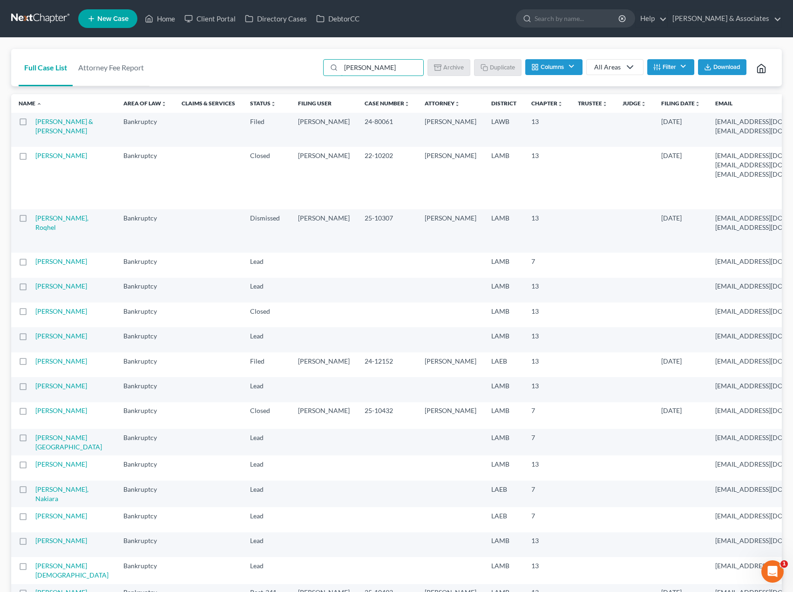
drag, startPoint x: 374, startPoint y: 67, endPoint x: 314, endPoint y: 64, distance: 60.2
click at [314, 65] on div "Full Case List Attorney Fee Report [PERSON_NAME] Batch Download Archive Un-arch…" at bounding box center [396, 68] width 771 height 38
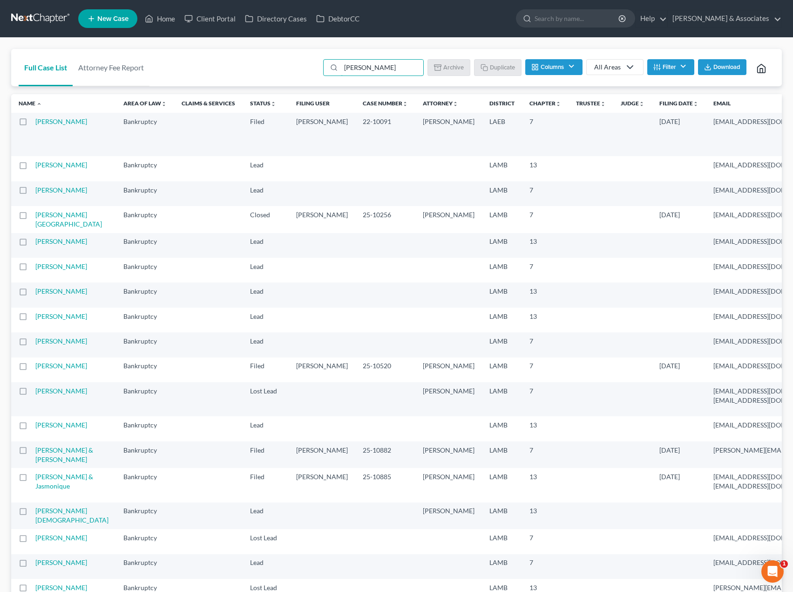
drag, startPoint x: 377, startPoint y: 69, endPoint x: 283, endPoint y: 75, distance: 94.7
click at [306, 67] on div "Full Case List Attorney Fee Report [PERSON_NAME] Batch Download Archive Un-arch…" at bounding box center [396, 68] width 771 height 38
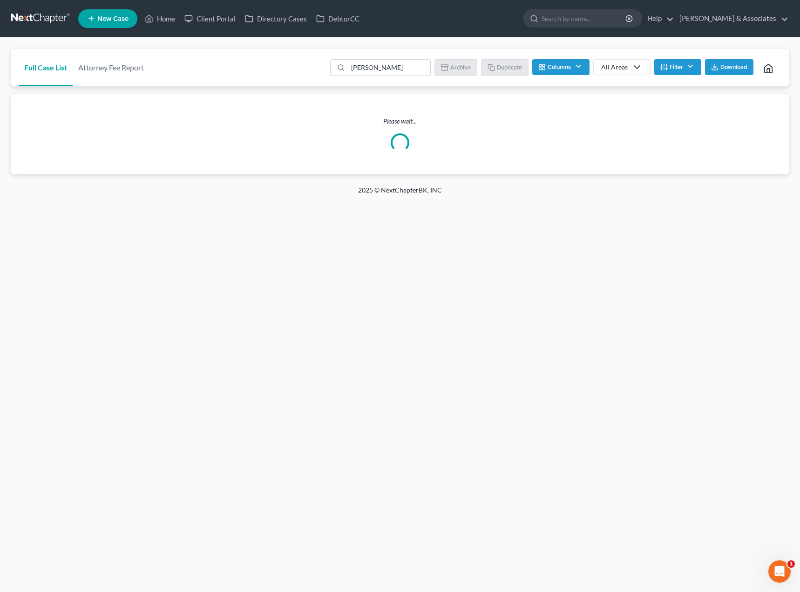
click at [211, 74] on div "Full Case List Attorney Fee Report [PERSON_NAME] Batch Download Archive Un-arch…" at bounding box center [400, 68] width 778 height 38
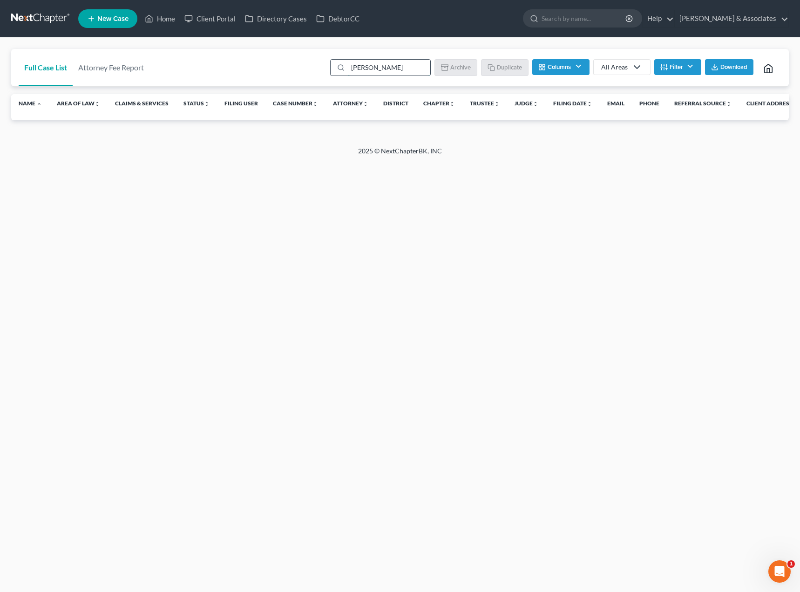
drag, startPoint x: 378, startPoint y: 68, endPoint x: 339, endPoint y: 62, distance: 39.5
click at [339, 62] on div "[PERSON_NAME]" at bounding box center [380, 67] width 101 height 17
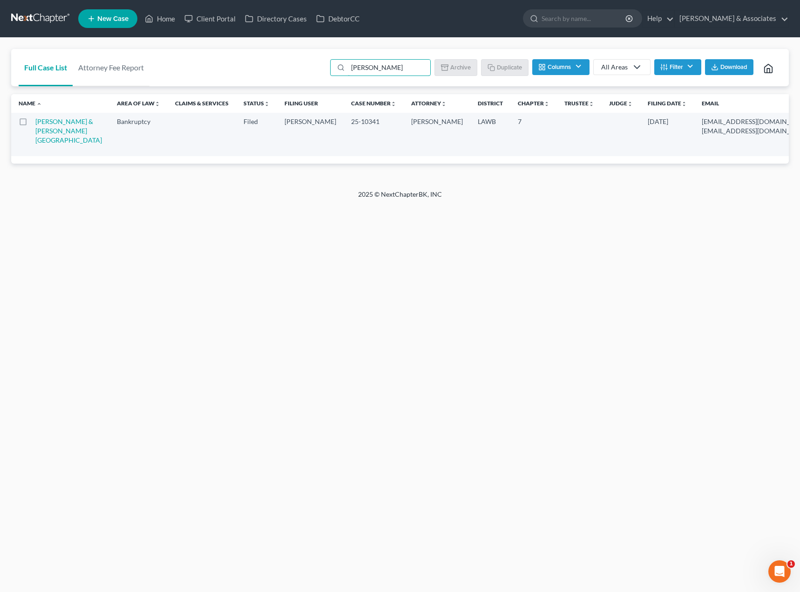
type input "[PERSON_NAME]"
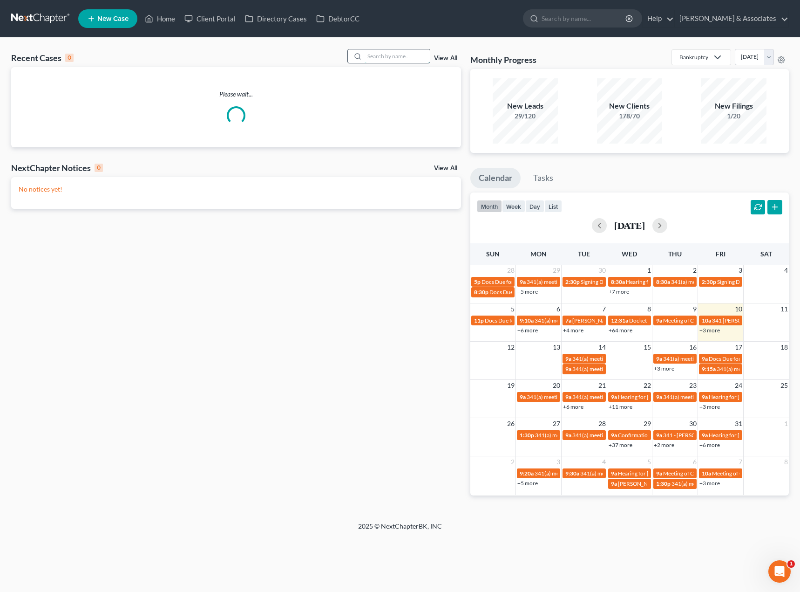
click at [379, 54] on input "search" at bounding box center [397, 56] width 65 height 14
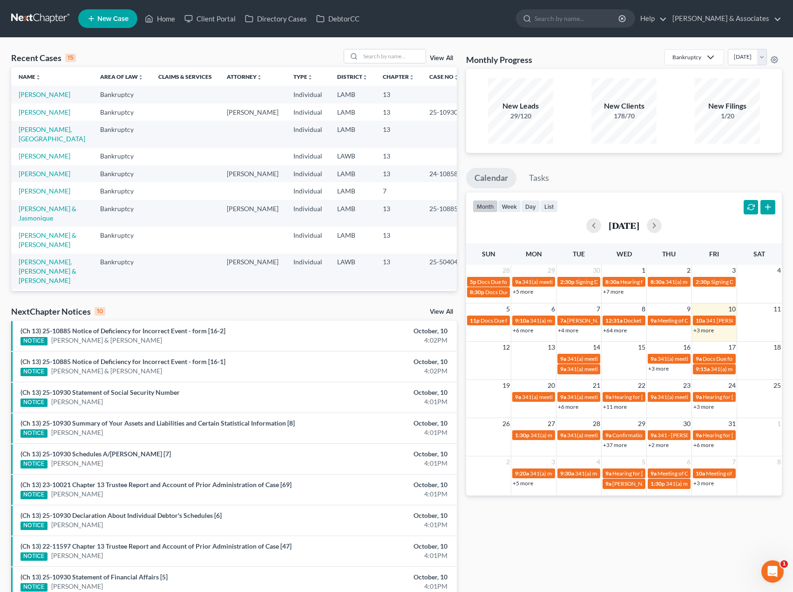
click at [52, 45] on div "Recent Cases 15 View All Name unfold_more expand_more expand_less Area of Law u…" at bounding box center [396, 346] width 793 height 616
click at [575, 19] on input "search" at bounding box center [577, 18] width 85 height 17
type input "[PERSON_NAME]"
